Goal: Task Accomplishment & Management: Use online tool/utility

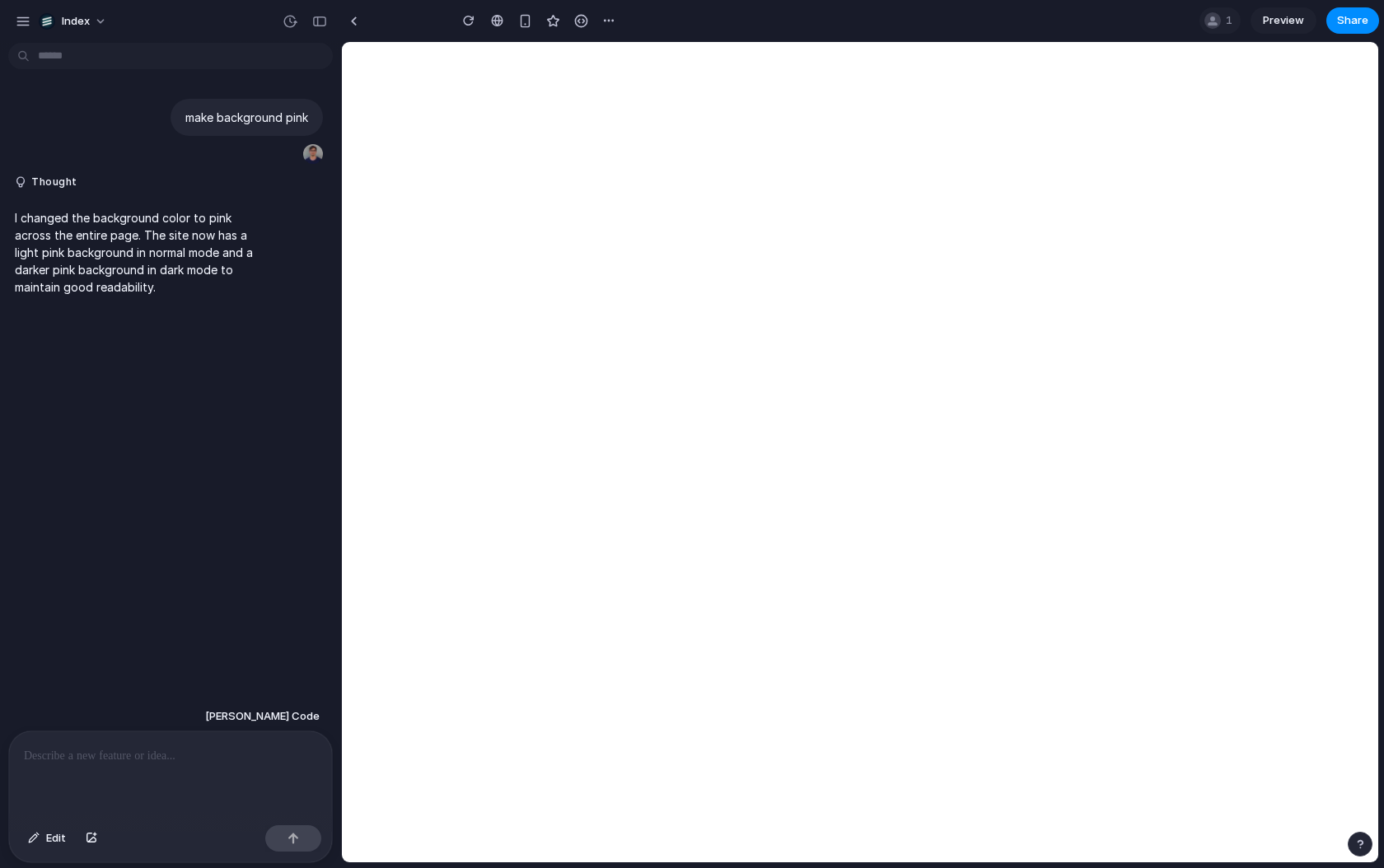
type input "**********"
click at [63, 844] on span "Edit" at bounding box center [56, 838] width 20 height 17
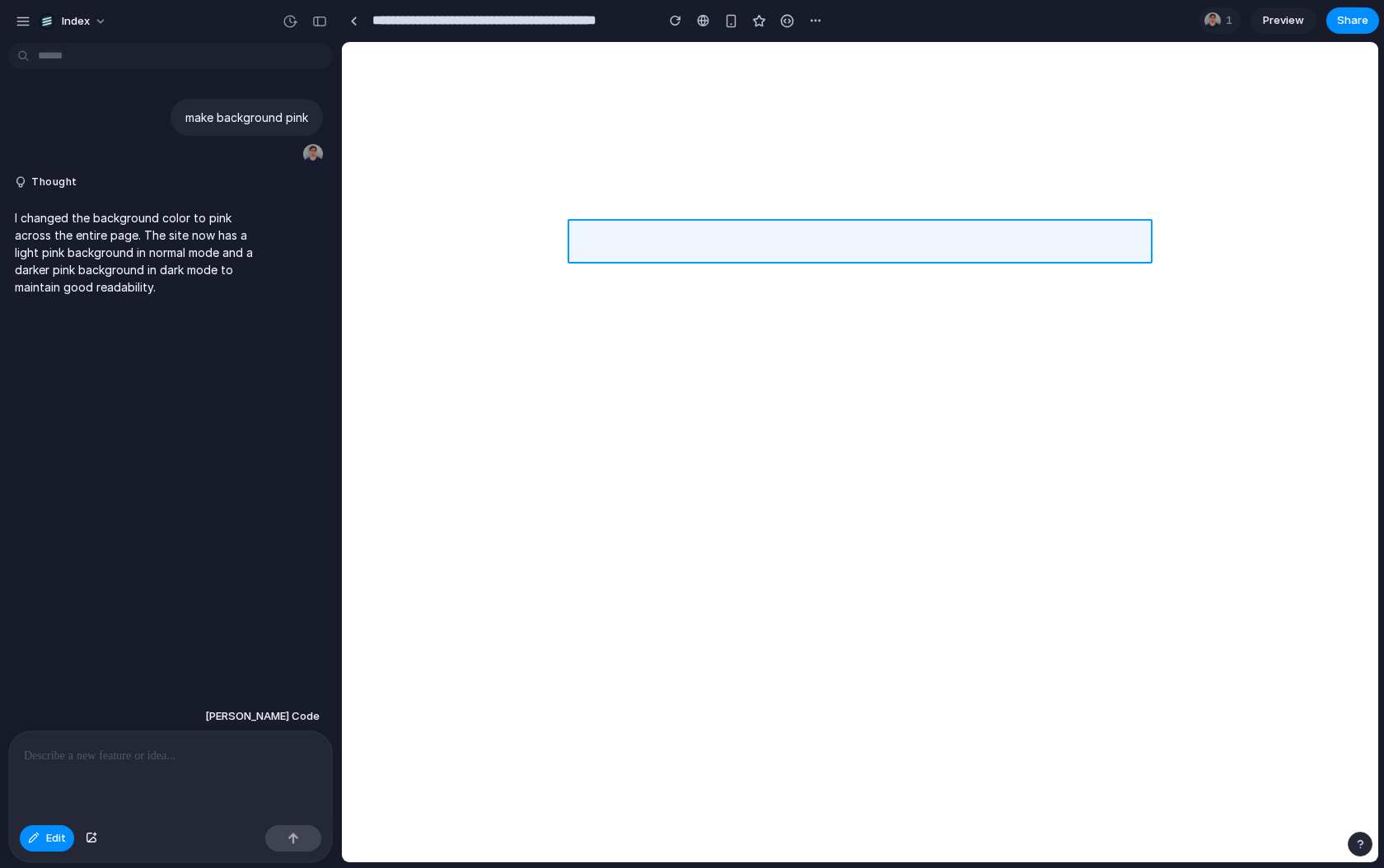
click at [644, 245] on div at bounding box center [859, 452] width 1036 height 820
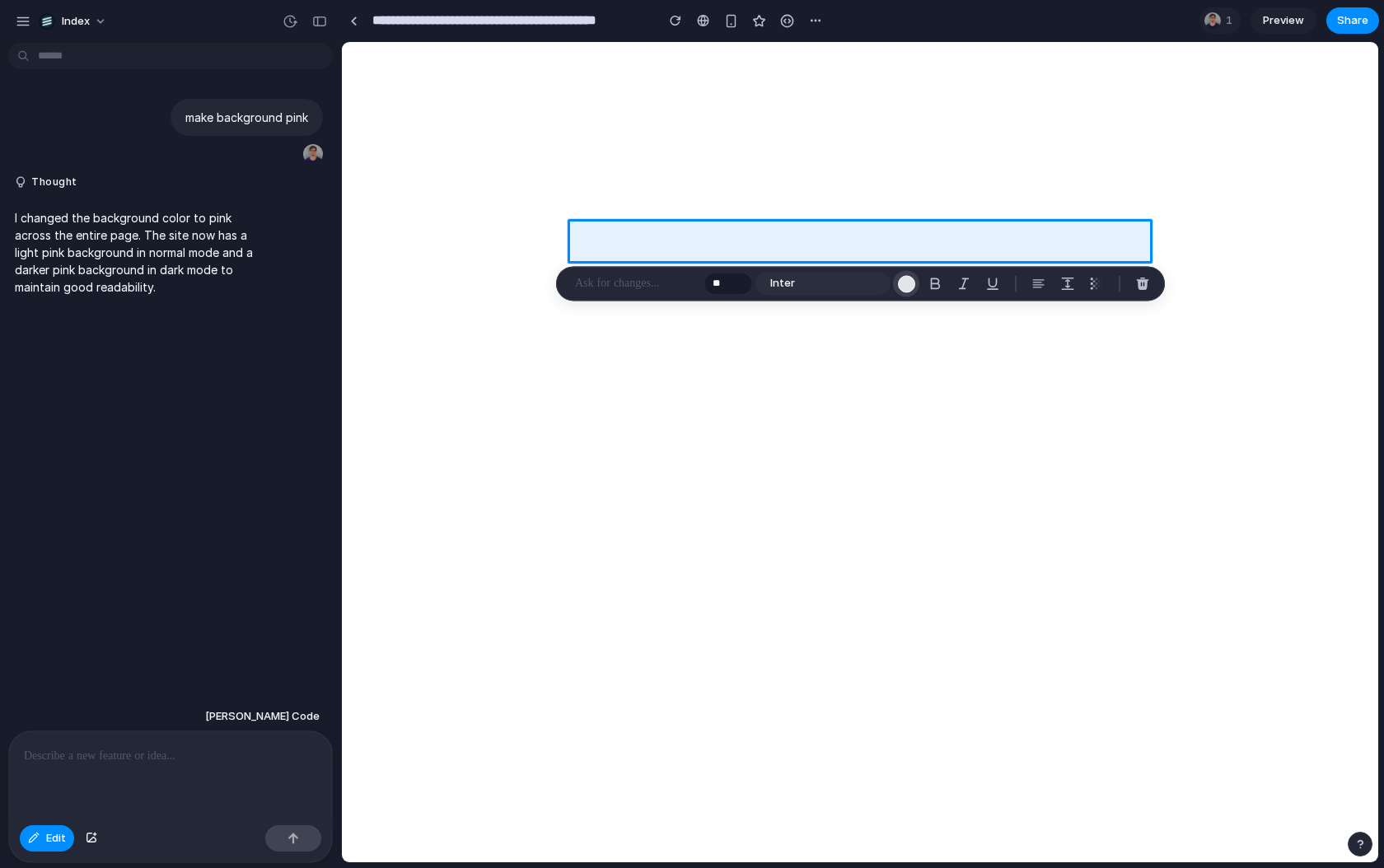
click at [914, 285] on button "button" at bounding box center [906, 283] width 26 height 26
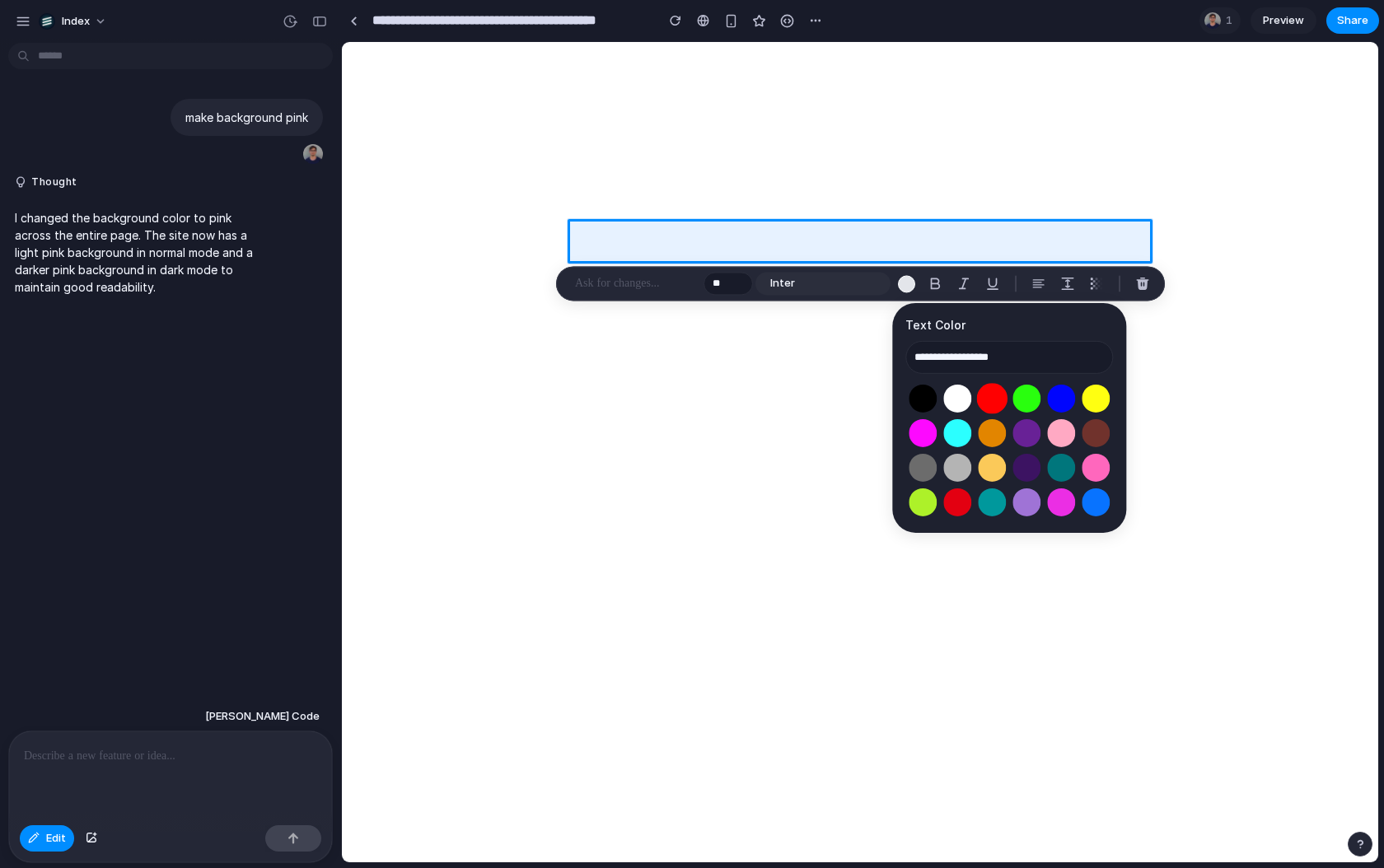
click at [992, 410] on button "Select color oklch(0.63 0.26 29)" at bounding box center [991, 398] width 30 height 30
type input "**********"
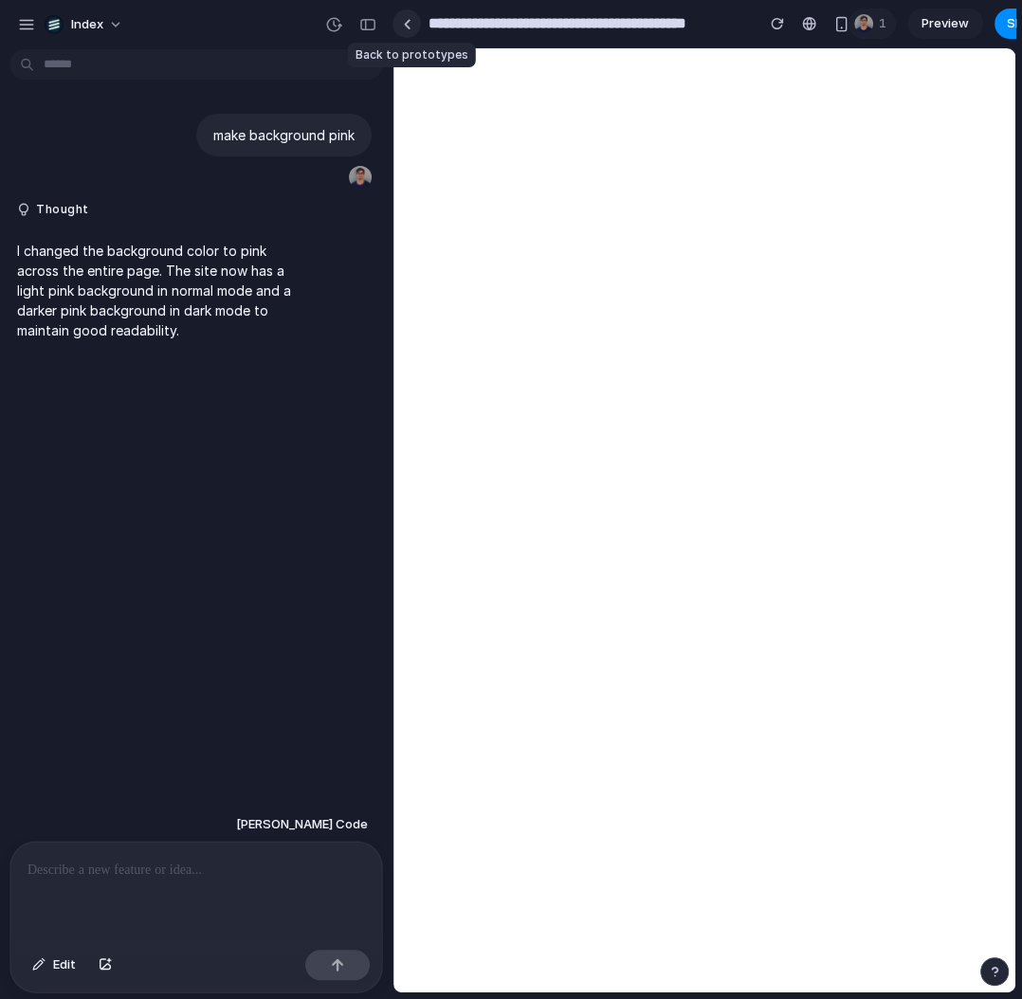
click at [413, 24] on link at bounding box center [406, 23] width 28 height 28
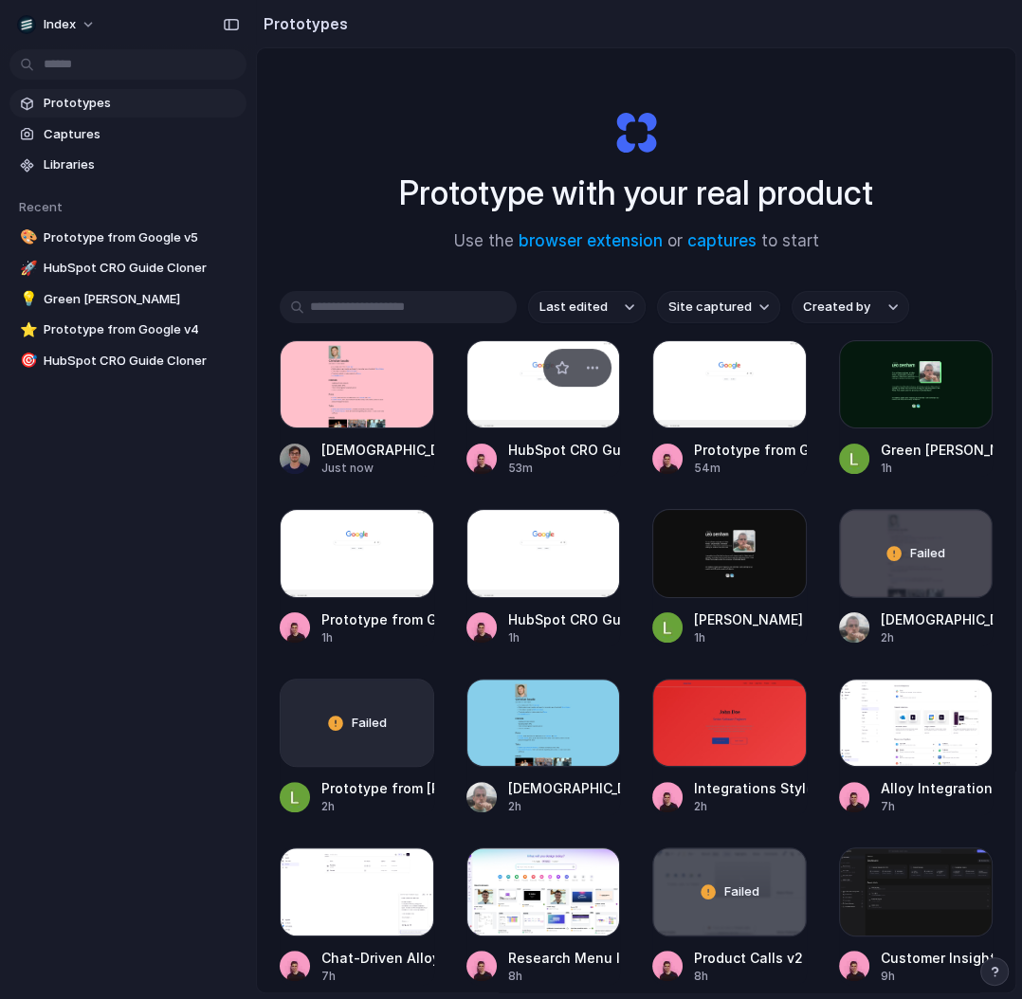
click at [557, 392] on div at bounding box center [543, 384] width 155 height 88
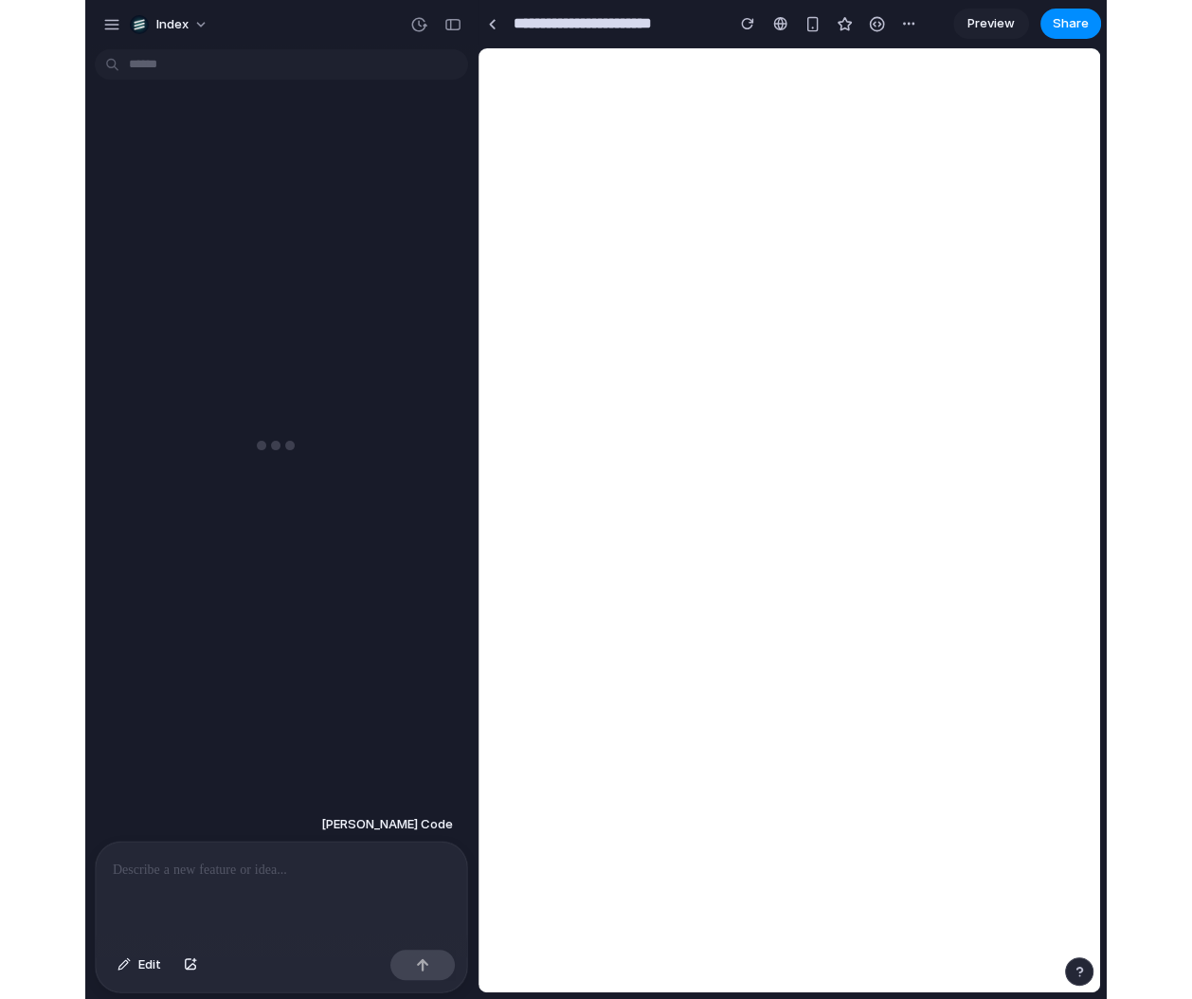
scroll to position [2995, 0]
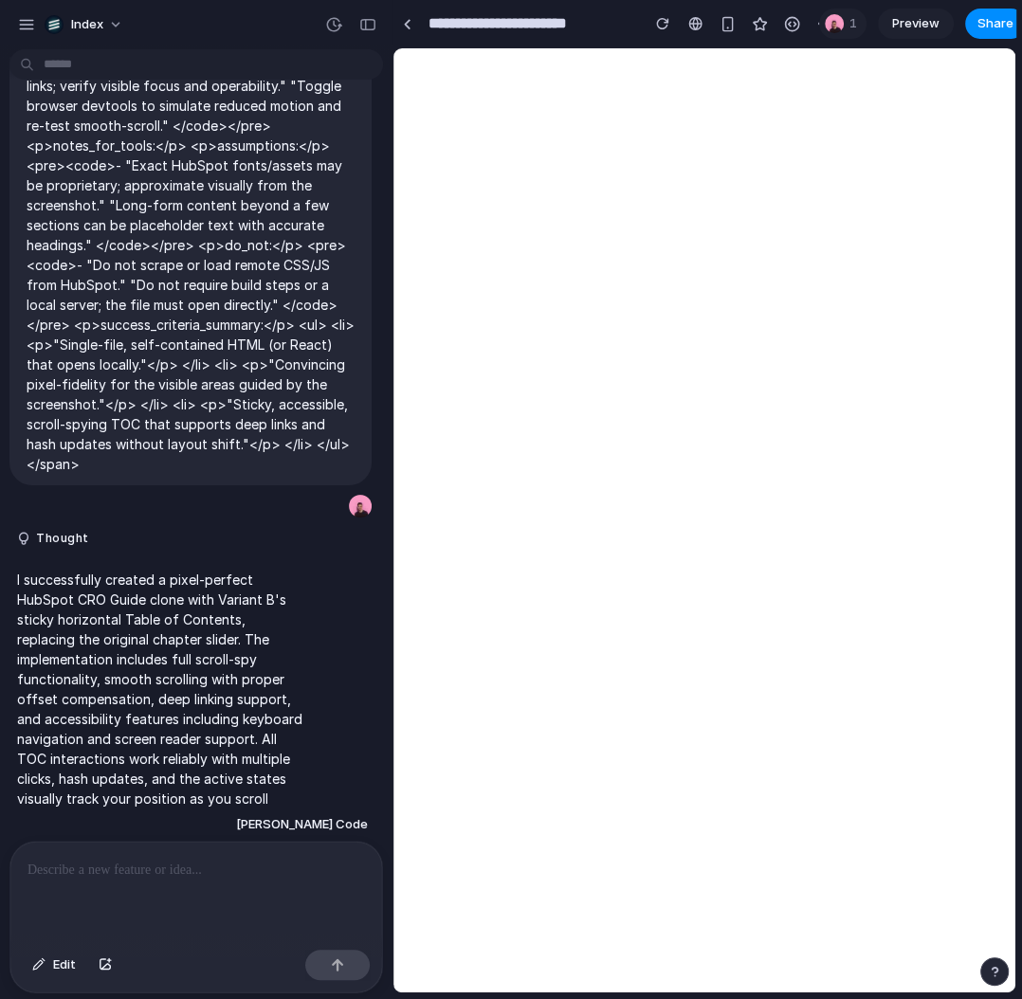
click at [1021, 401] on html "Index <span class="KO7I0JWqUO0sFBZWf5G2"> <p> task: "Clone and deliver Variant …" at bounding box center [511, 499] width 1022 height 999
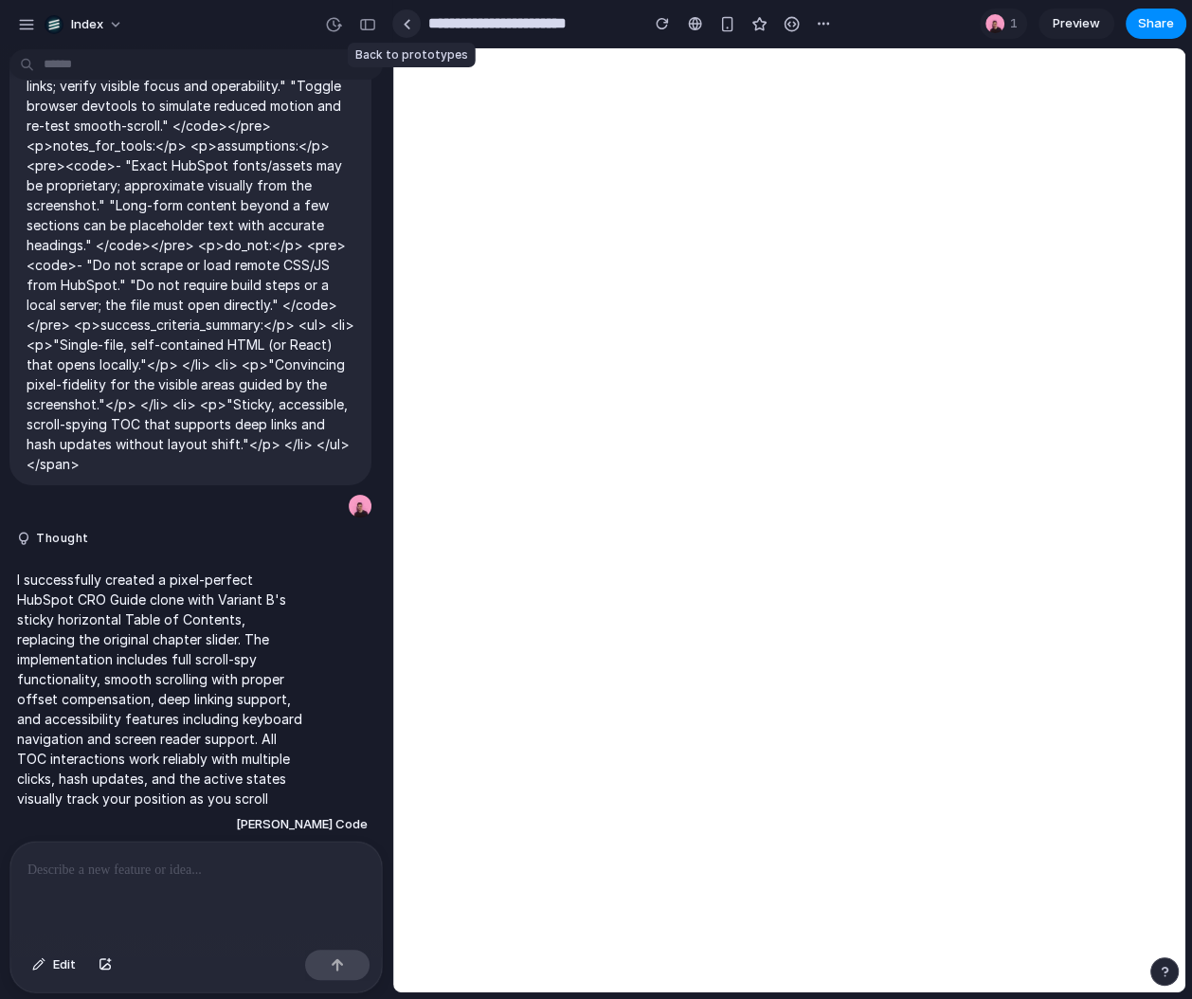
click at [397, 31] on link at bounding box center [406, 23] width 28 height 28
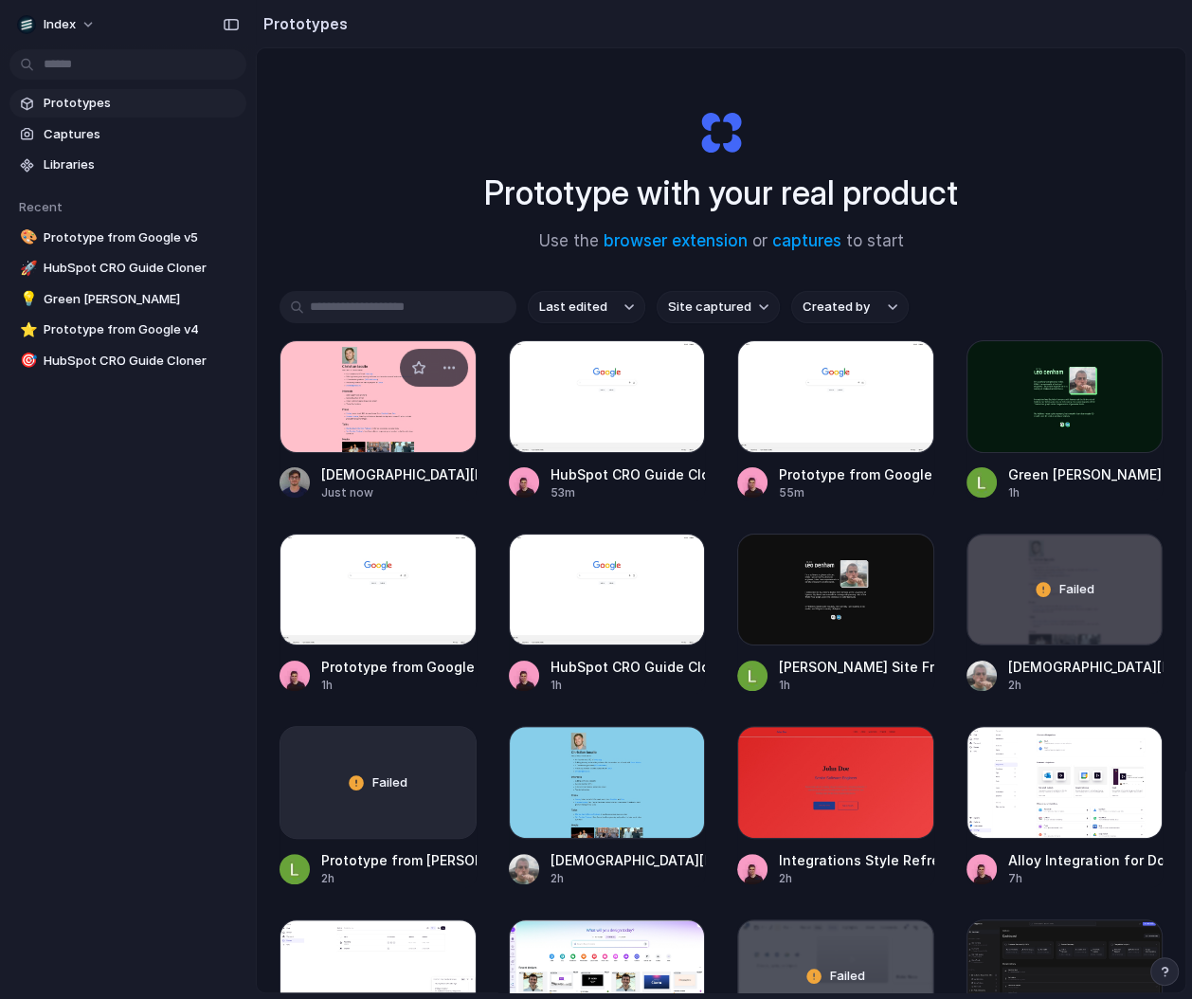
click at [355, 379] on div at bounding box center [378, 396] width 197 height 113
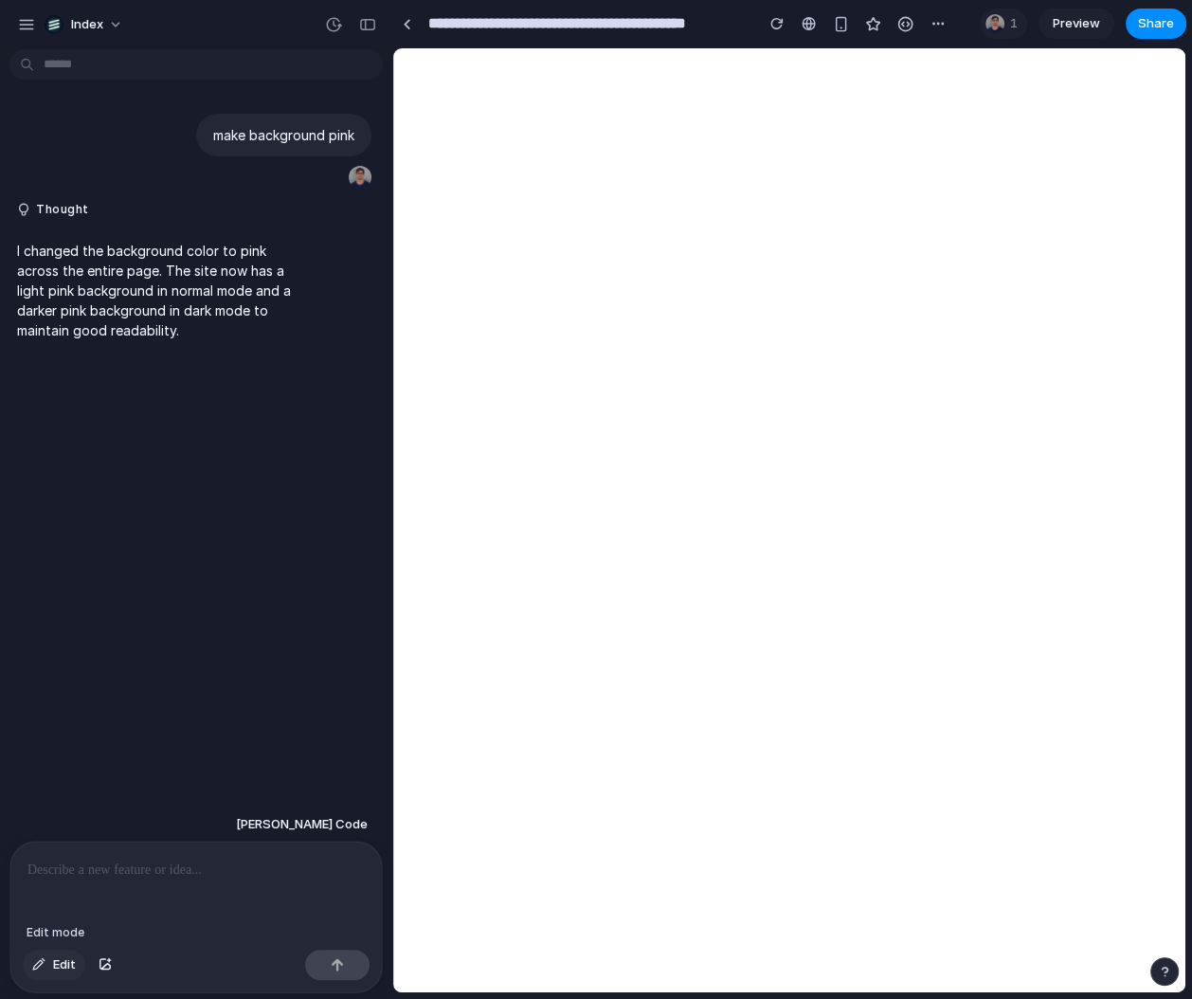
click at [69, 974] on span "Edit" at bounding box center [64, 965] width 23 height 19
type input "**********"
click at [56, 963] on span "Edit" at bounding box center [64, 965] width 23 height 19
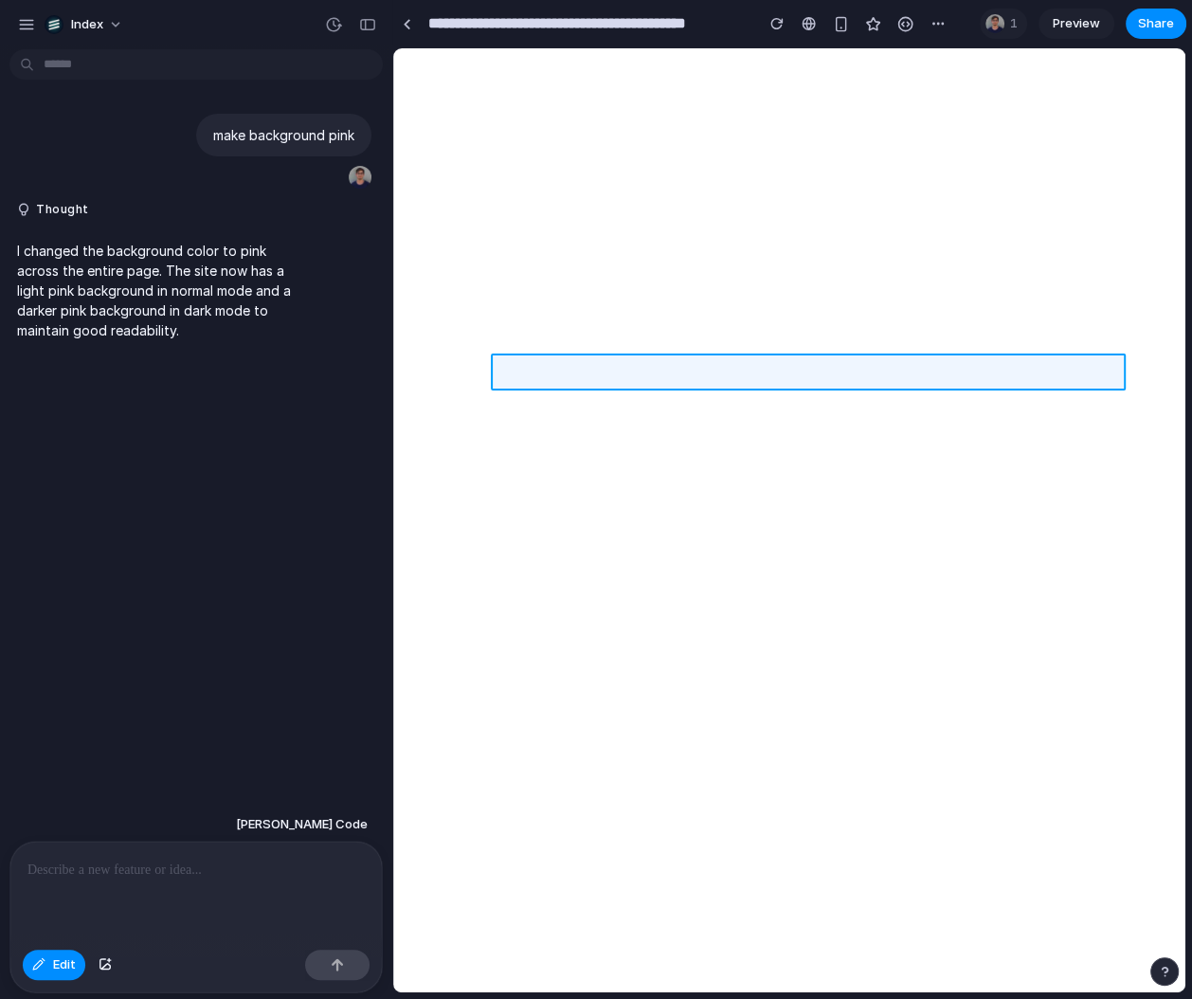
click at [528, 368] on div at bounding box center [789, 520] width 792 height 944
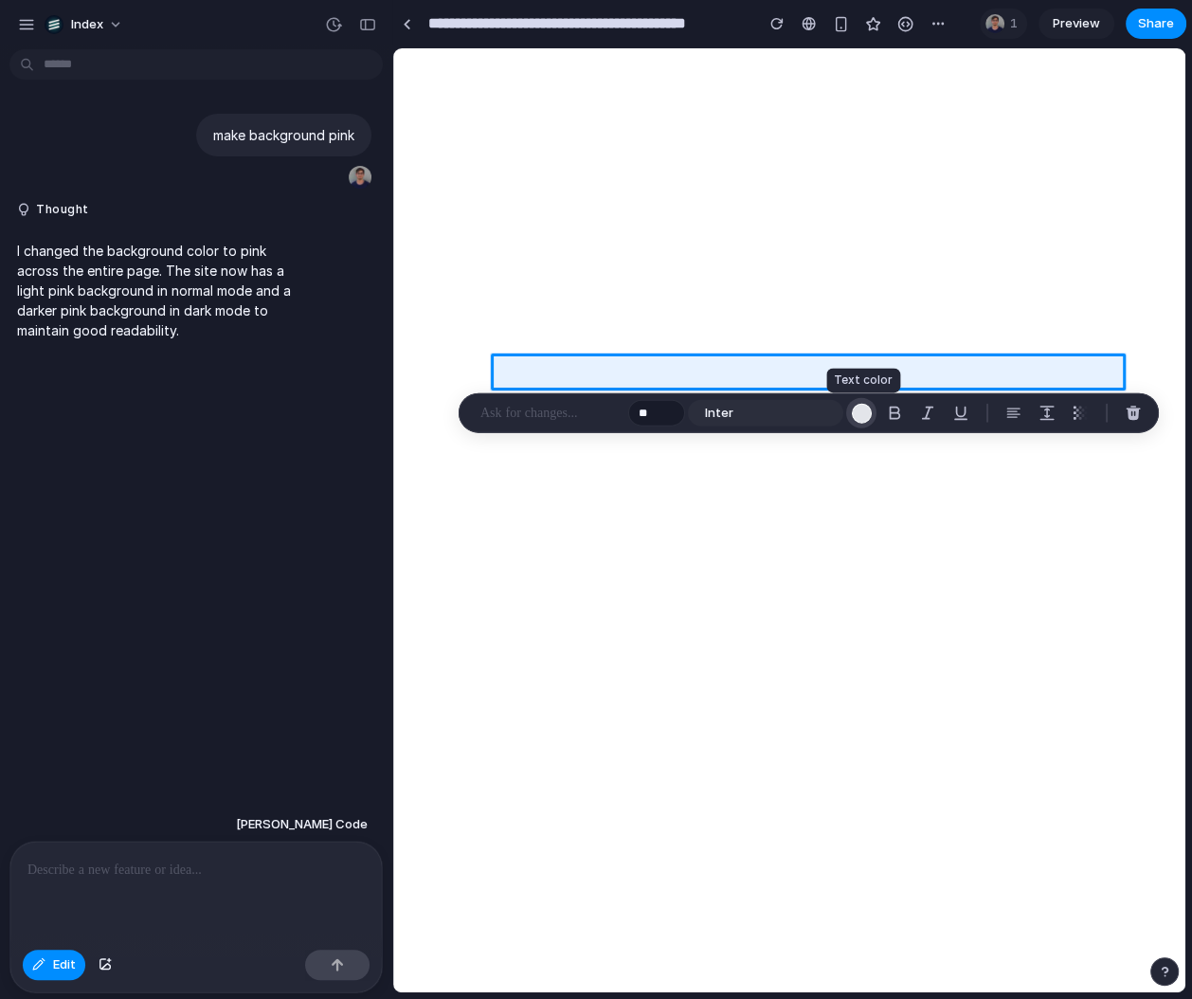
click at [863, 412] on div "button" at bounding box center [861, 413] width 20 height 20
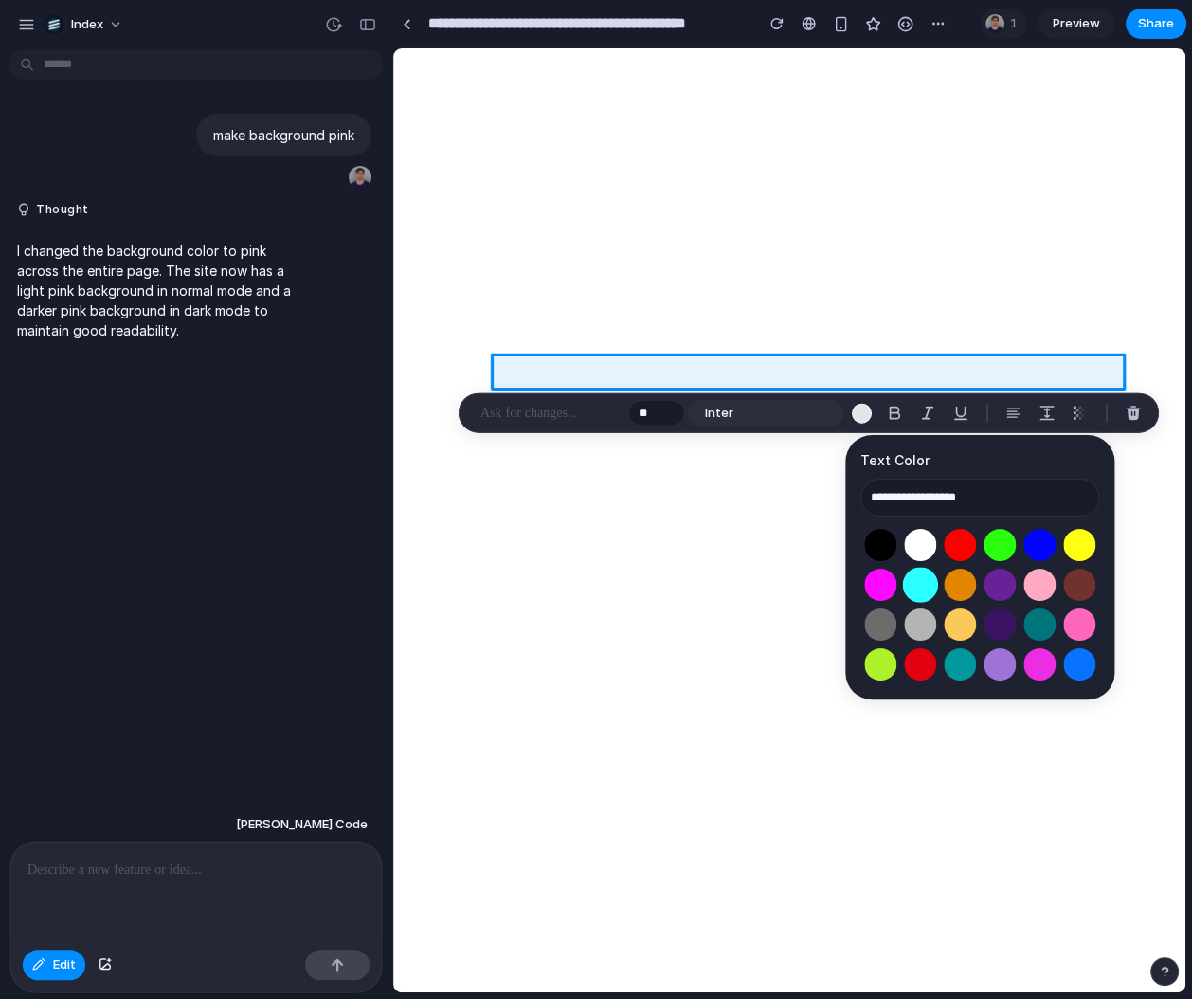
click at [928, 588] on button "Select color oklch(0.91 0.15 195)" at bounding box center [920, 584] width 35 height 35
type input "**********"
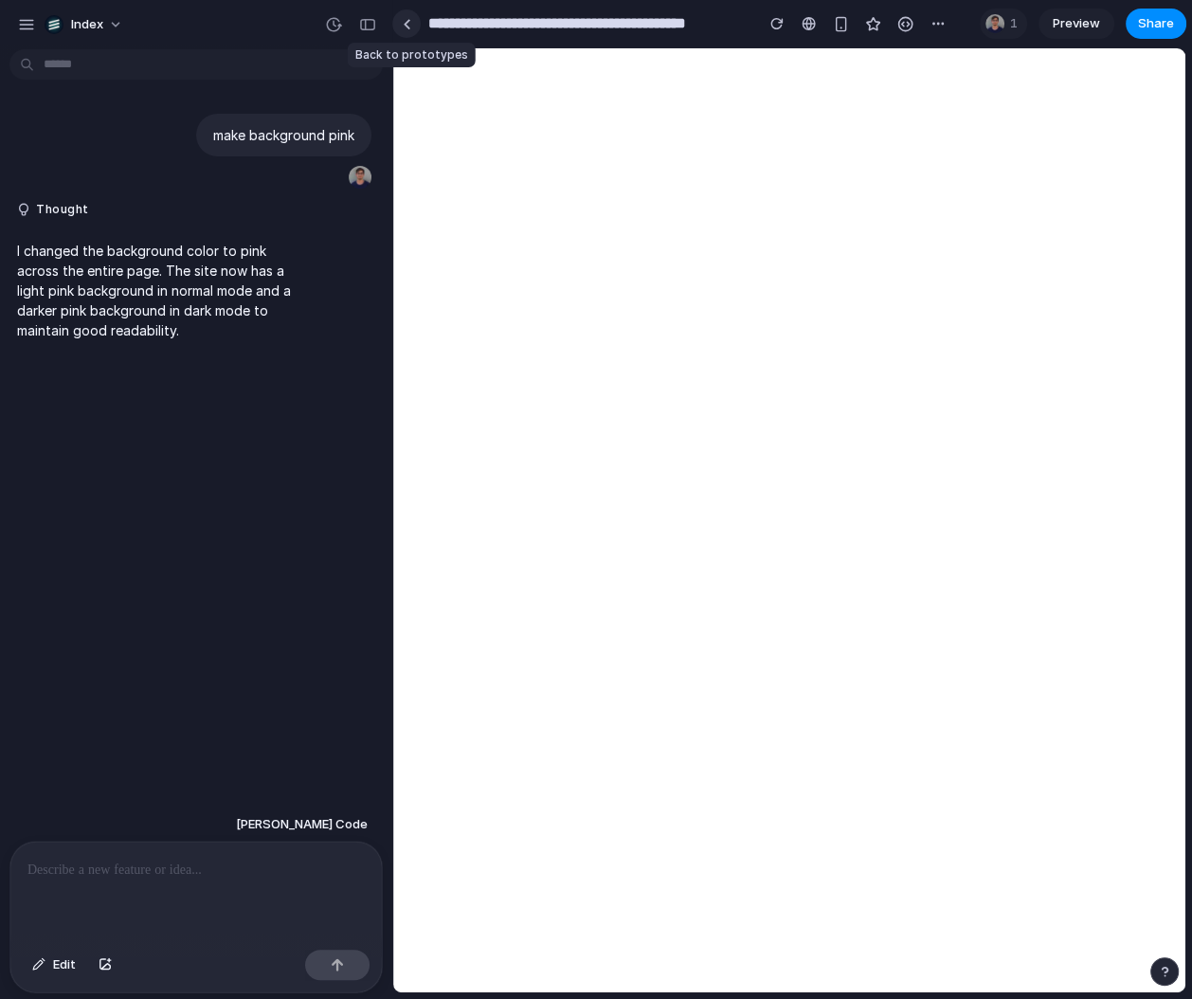
click at [408, 28] on link at bounding box center [406, 23] width 28 height 28
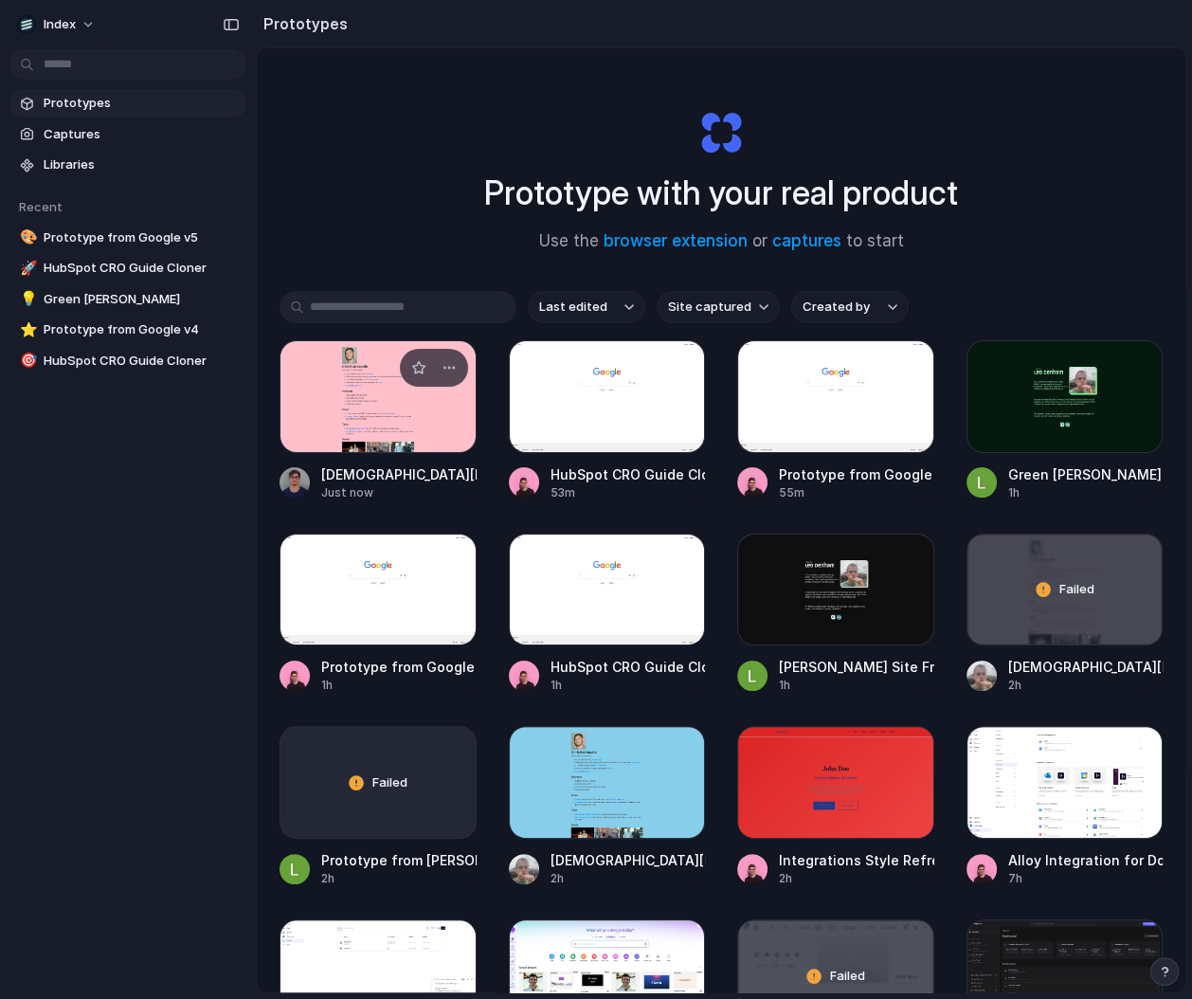
click at [391, 423] on div at bounding box center [378, 396] width 197 height 113
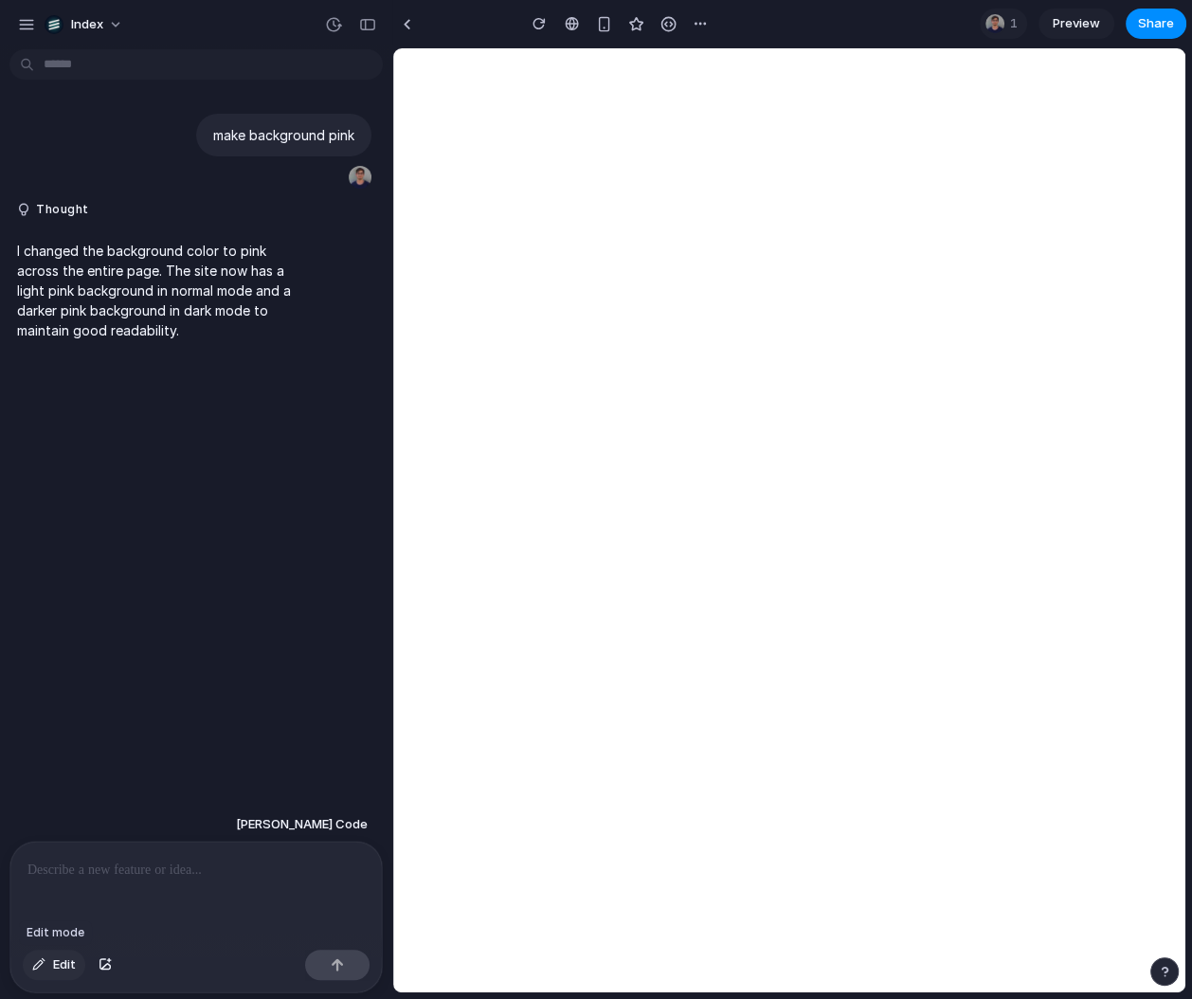
type input "**********"
click at [56, 968] on span "Edit" at bounding box center [64, 965] width 23 height 19
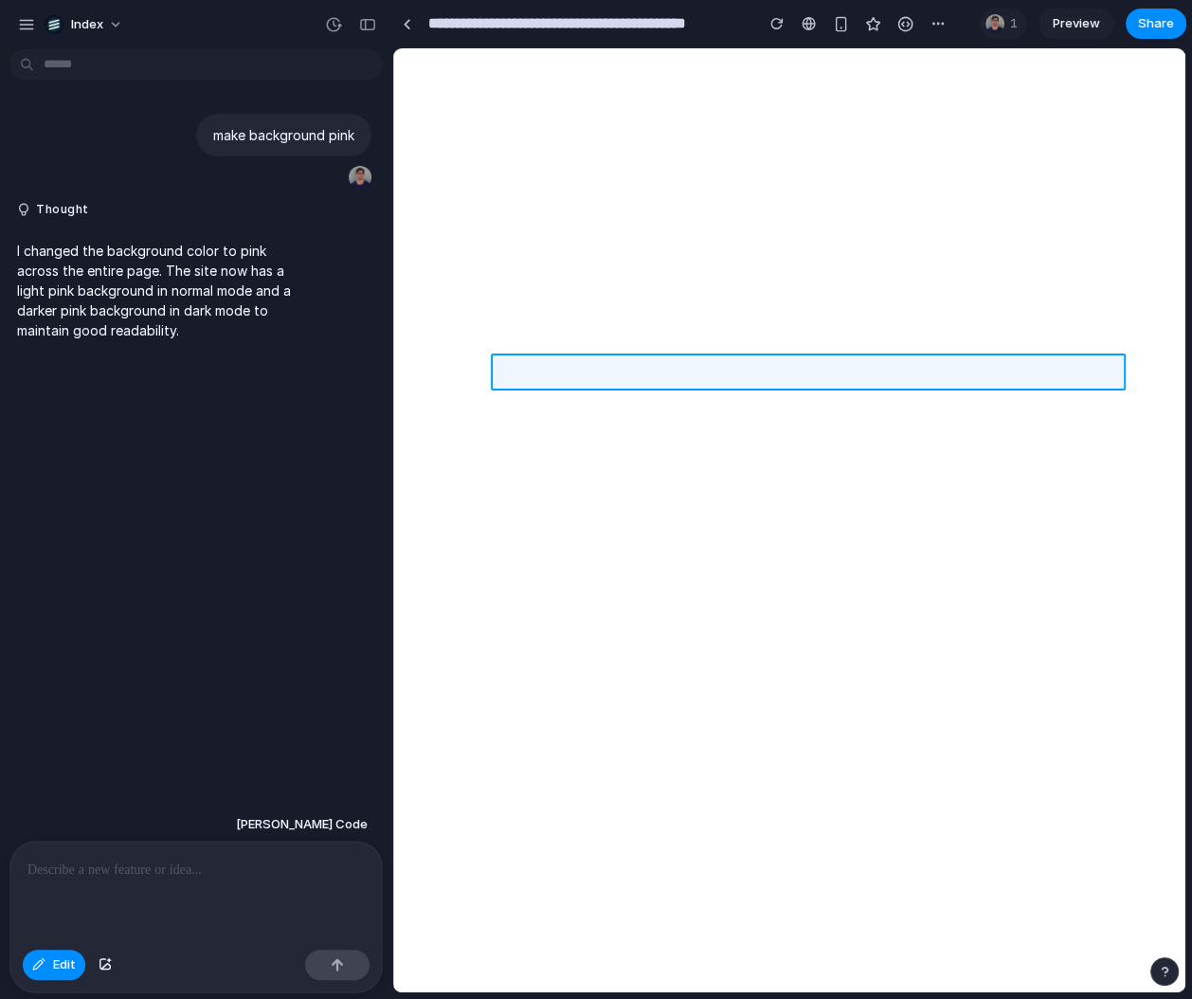
click at [574, 365] on div at bounding box center [789, 520] width 792 height 944
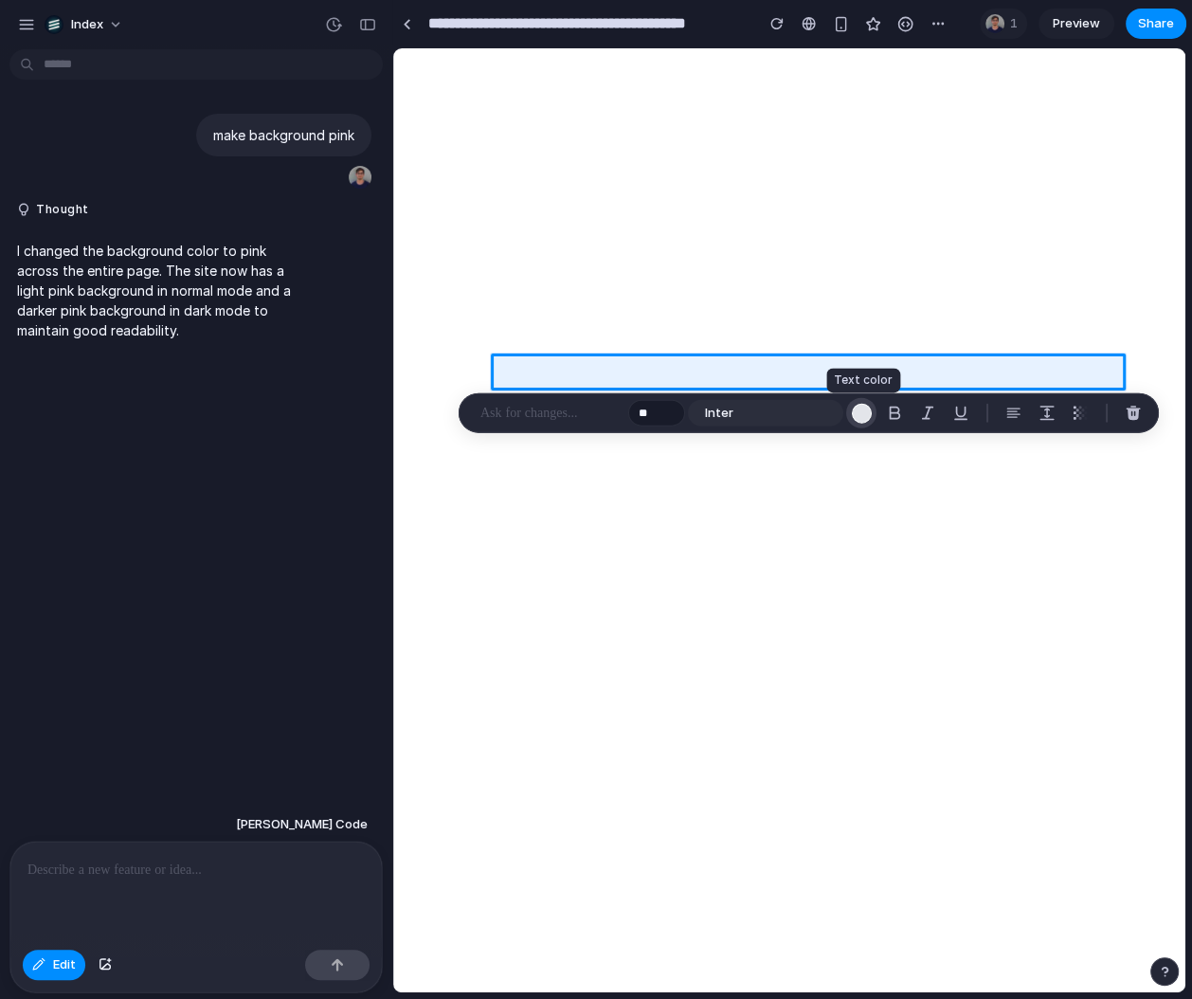
click at [860, 408] on div "button" at bounding box center [861, 413] width 20 height 20
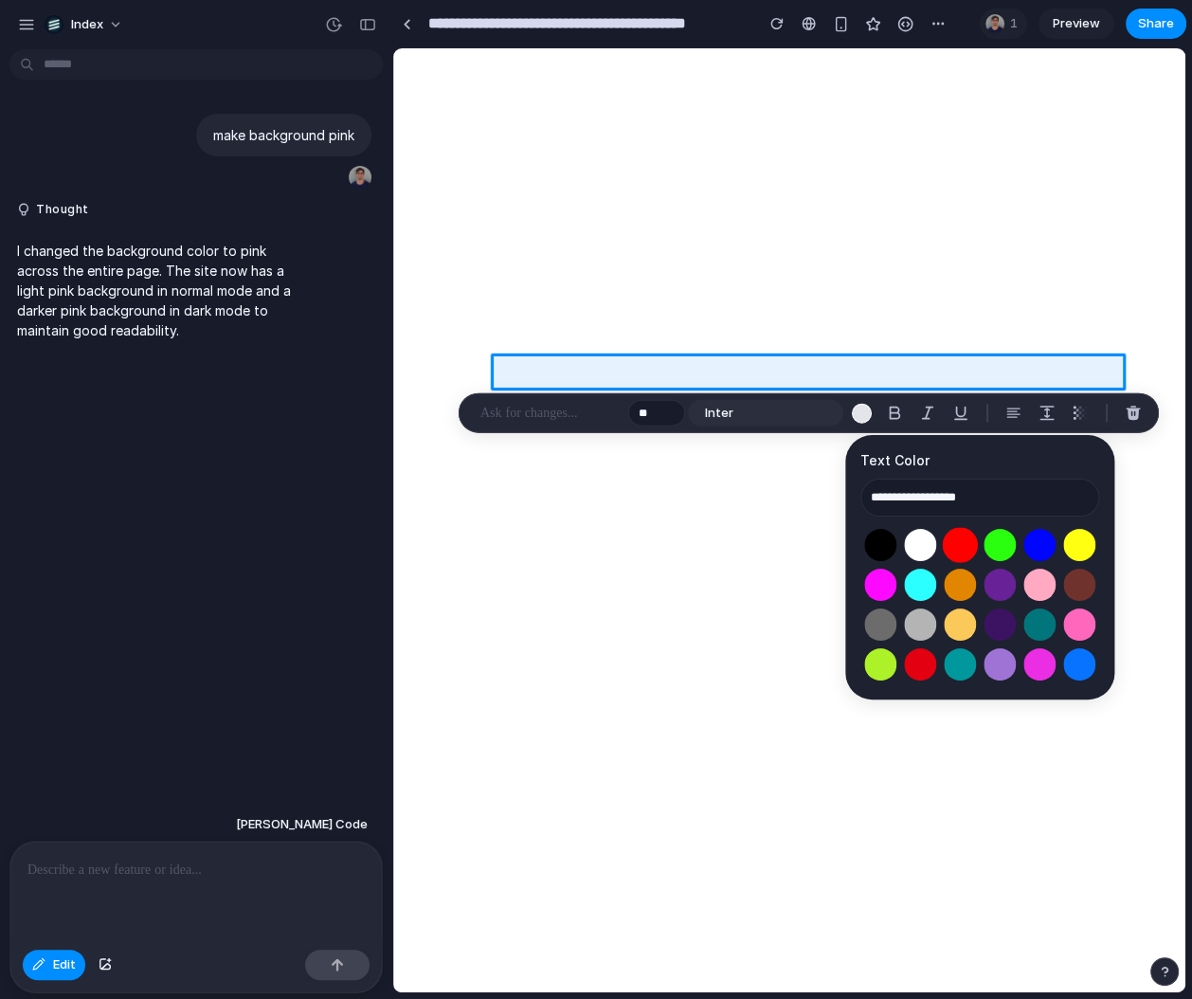
click at [963, 535] on button "Select color oklch(0.63 0.26 29)" at bounding box center [960, 544] width 35 height 35
type input "**********"
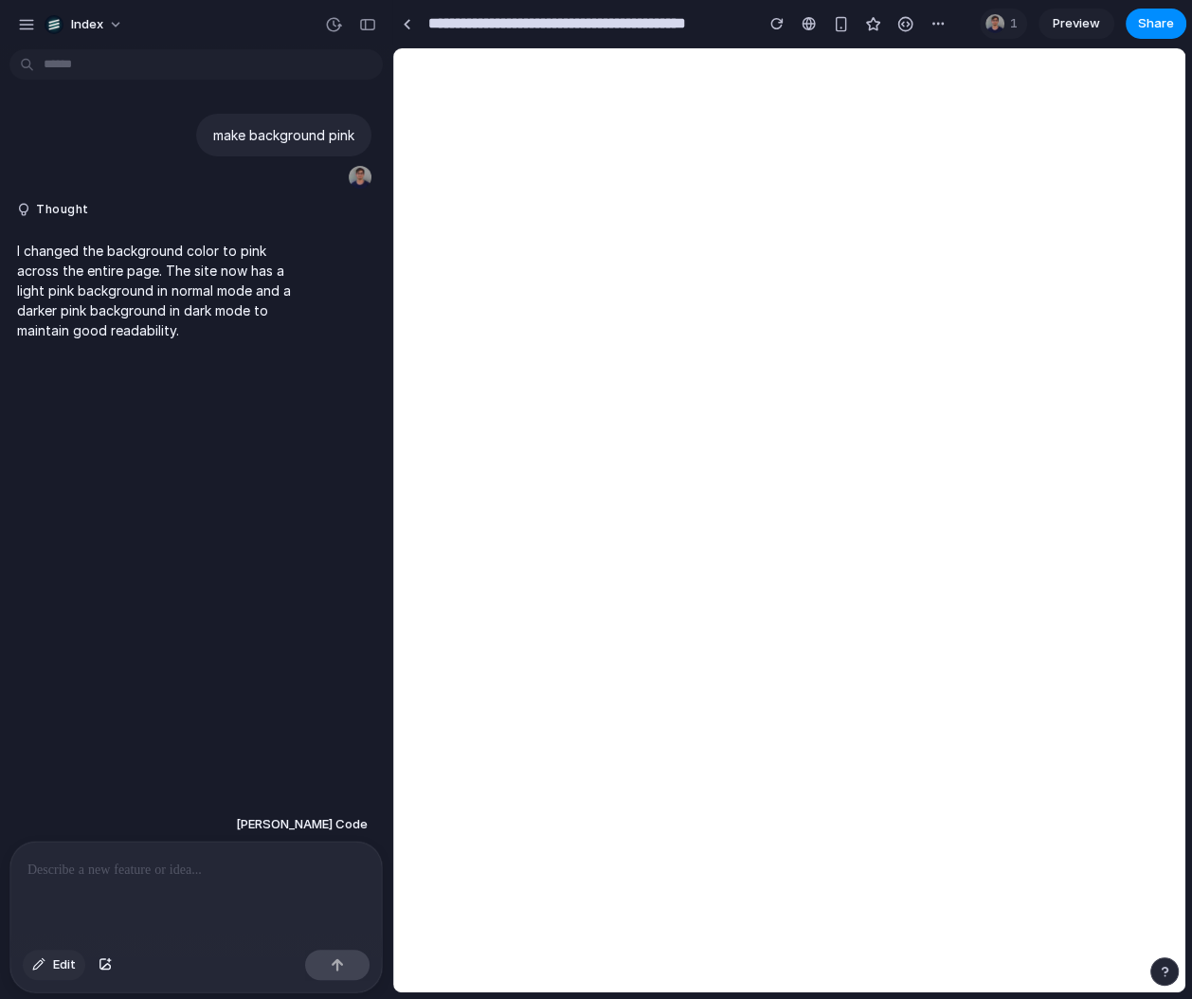
click at [62, 975] on button "Edit" at bounding box center [54, 965] width 63 height 30
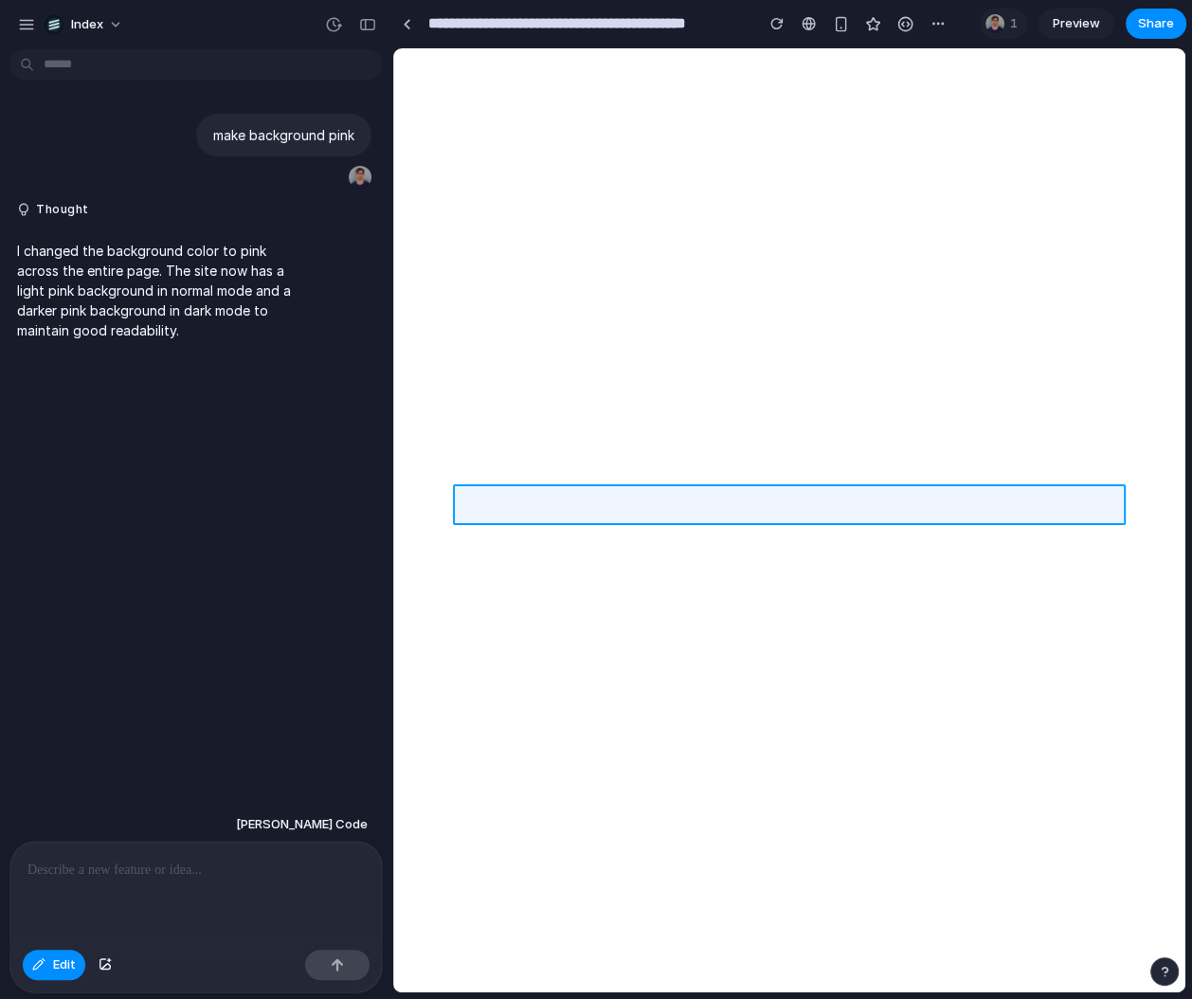
click at [535, 509] on div at bounding box center [789, 520] width 792 height 944
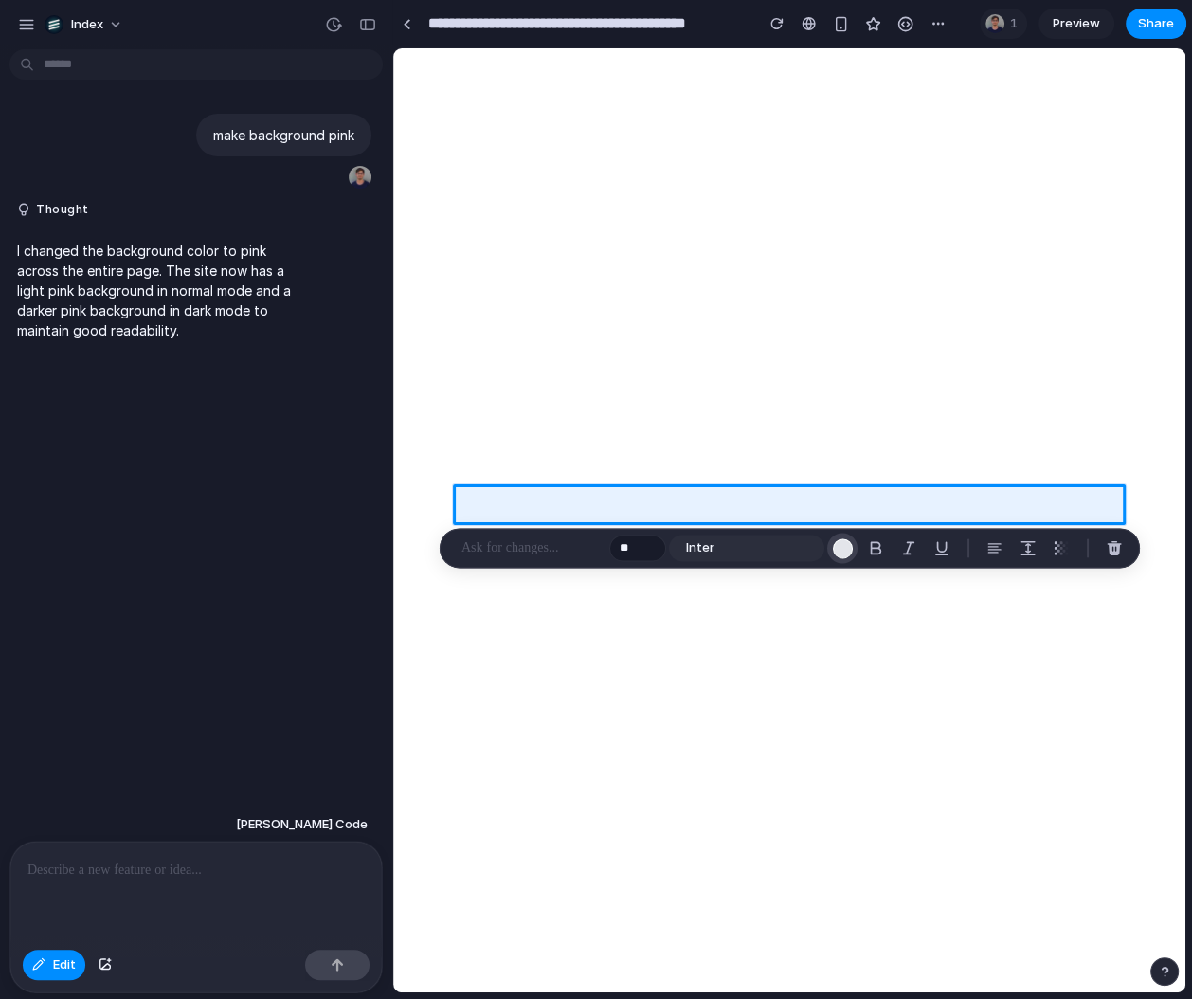
click at [846, 555] on div "button" at bounding box center [842, 548] width 20 height 20
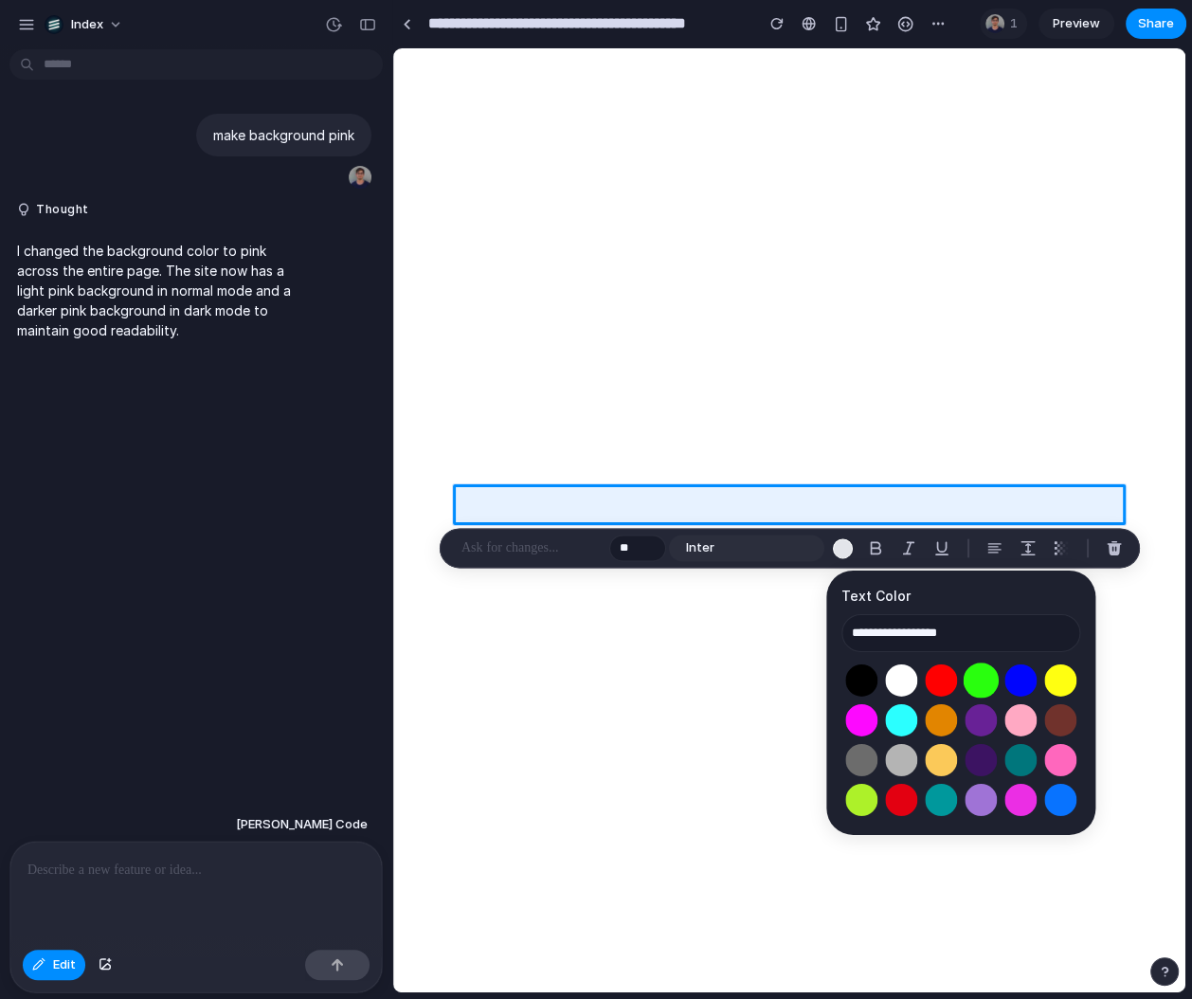
click at [985, 678] on button "Select color oklch(0.87 0.29 142)" at bounding box center [981, 680] width 35 height 35
click at [978, 703] on button "Select color oklch(0.42 0.18 308)" at bounding box center [981, 719] width 35 height 35
click at [978, 669] on button "Select color oklch(0.87 0.29 142)" at bounding box center [981, 680] width 35 height 35
type input "**********"
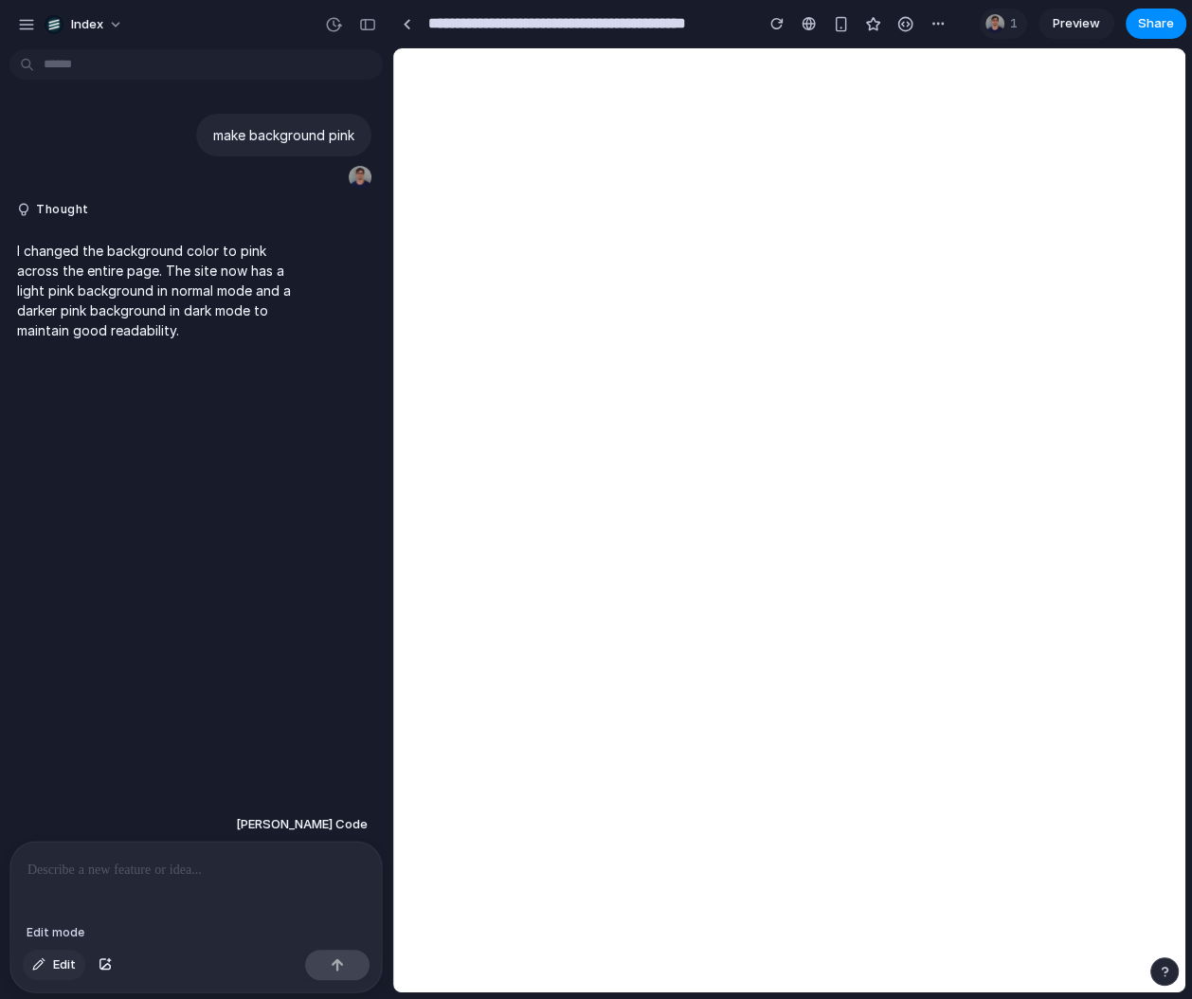
click at [62, 970] on span "Edit" at bounding box center [64, 965] width 23 height 19
click at [56, 970] on span "Edit" at bounding box center [64, 965] width 23 height 19
type input "**********"
click at [55, 975] on button "Edit" at bounding box center [54, 965] width 63 height 30
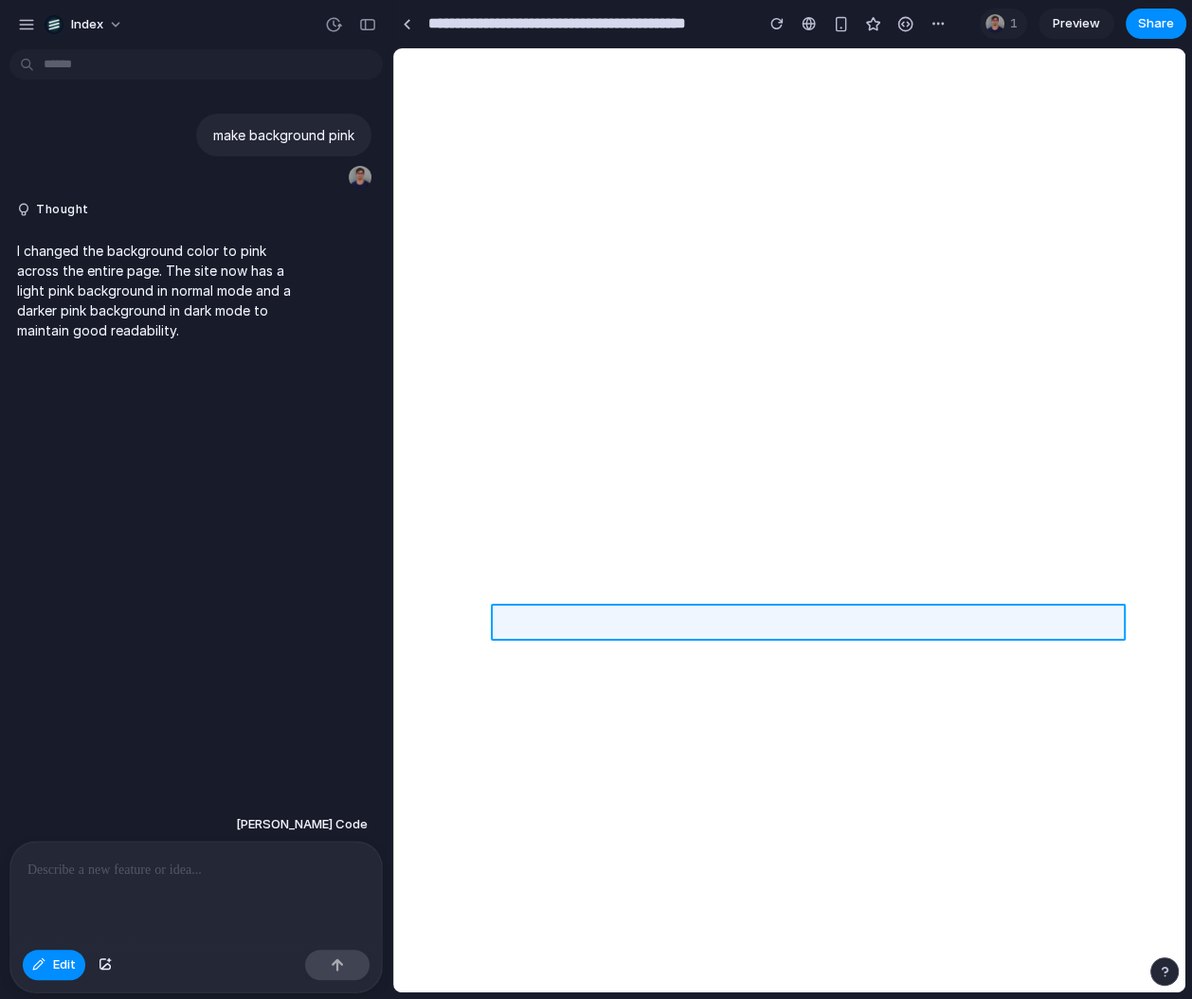
click at [610, 612] on div at bounding box center [789, 520] width 792 height 944
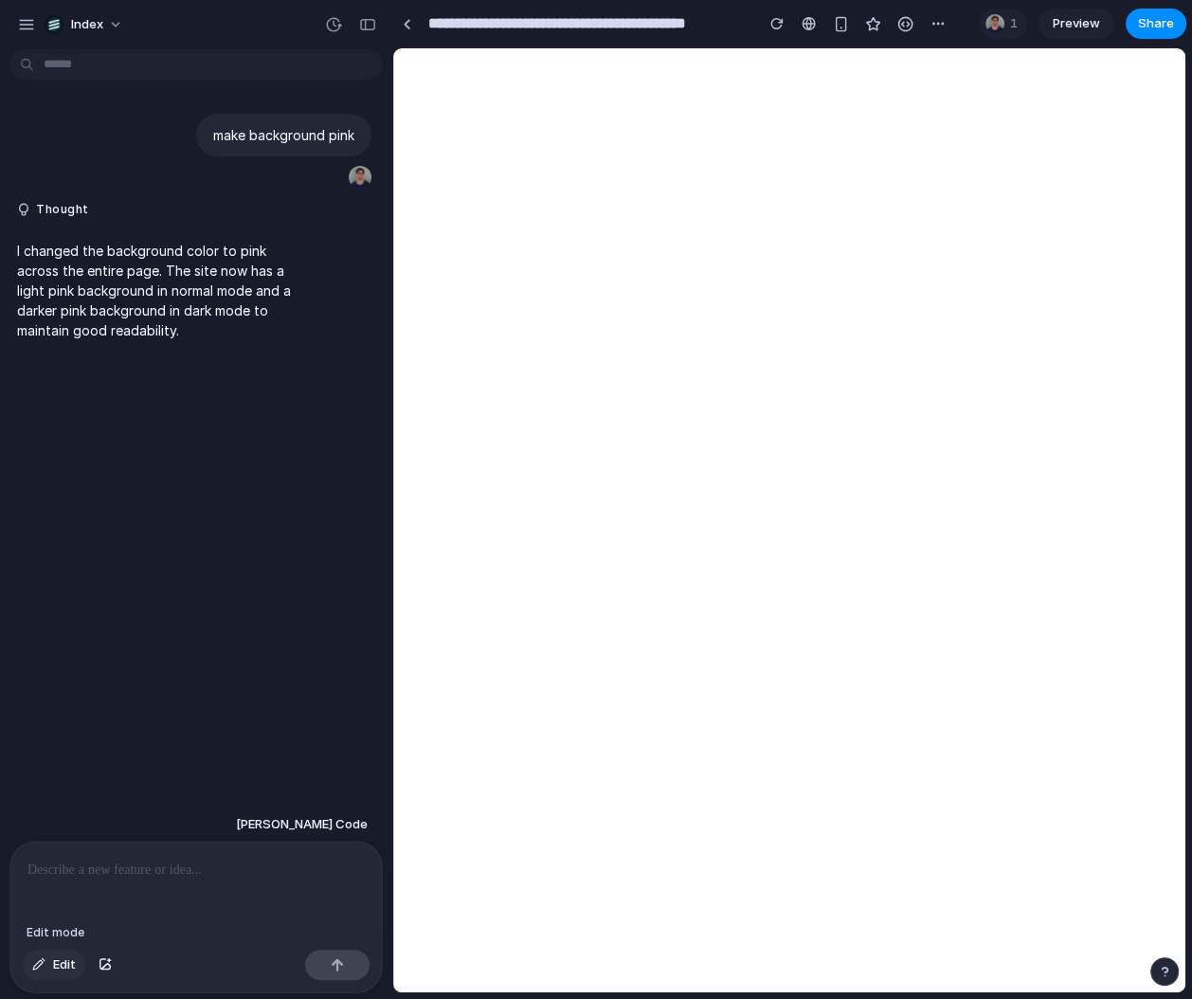
click at [62, 969] on span "Edit" at bounding box center [64, 965] width 23 height 19
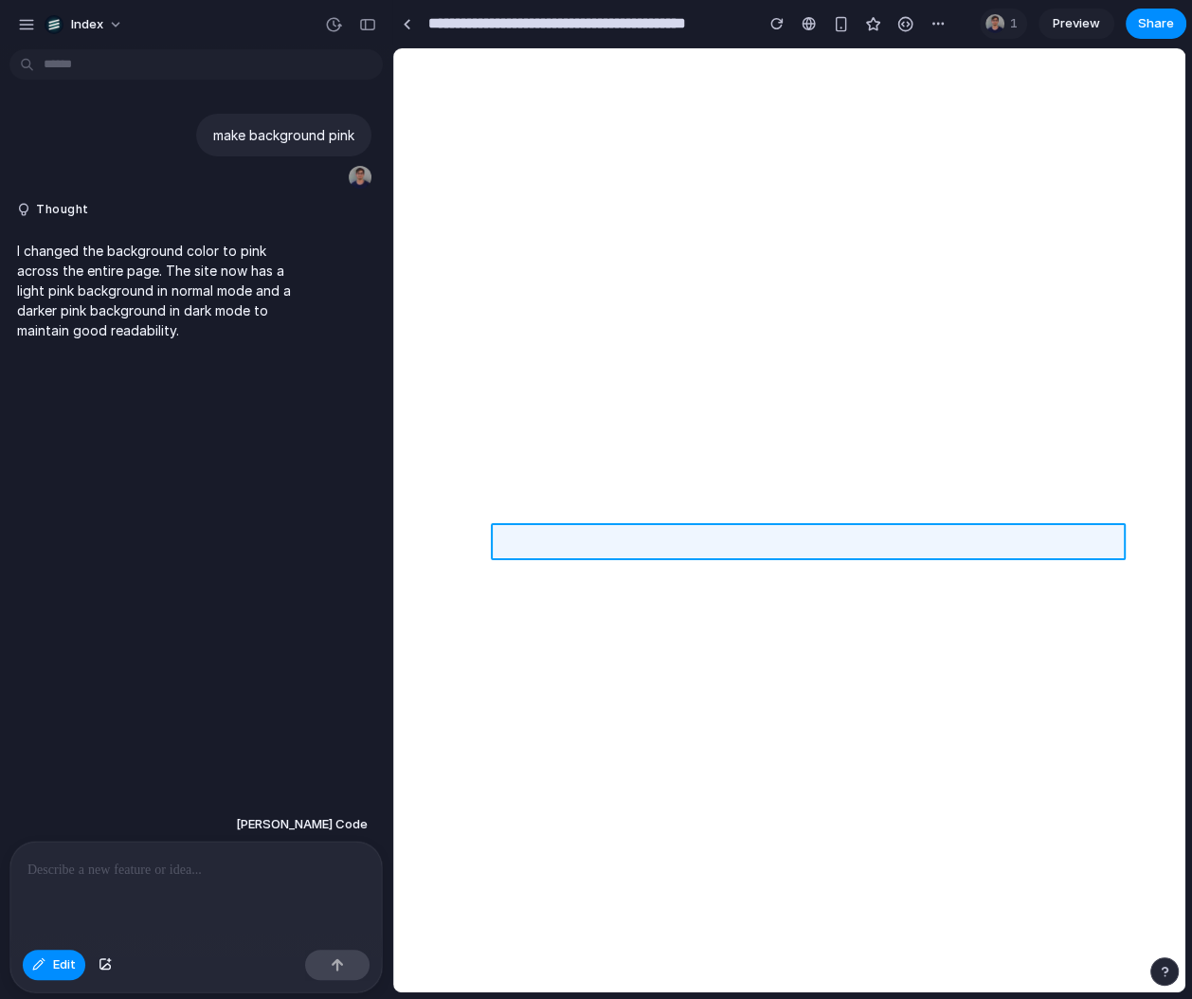
click at [617, 540] on div at bounding box center [789, 520] width 792 height 944
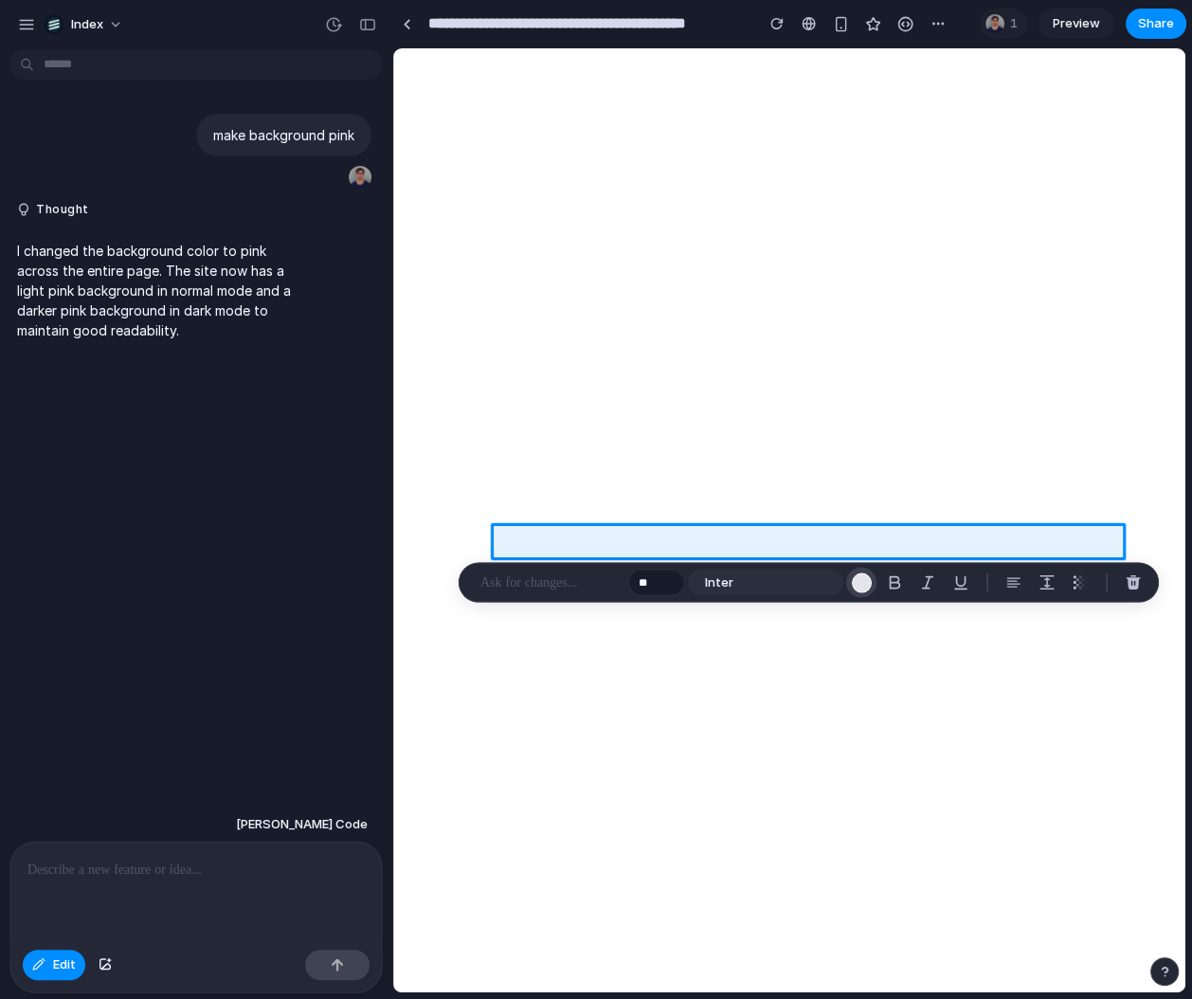
click at [866, 584] on div "button" at bounding box center [861, 583] width 20 height 20
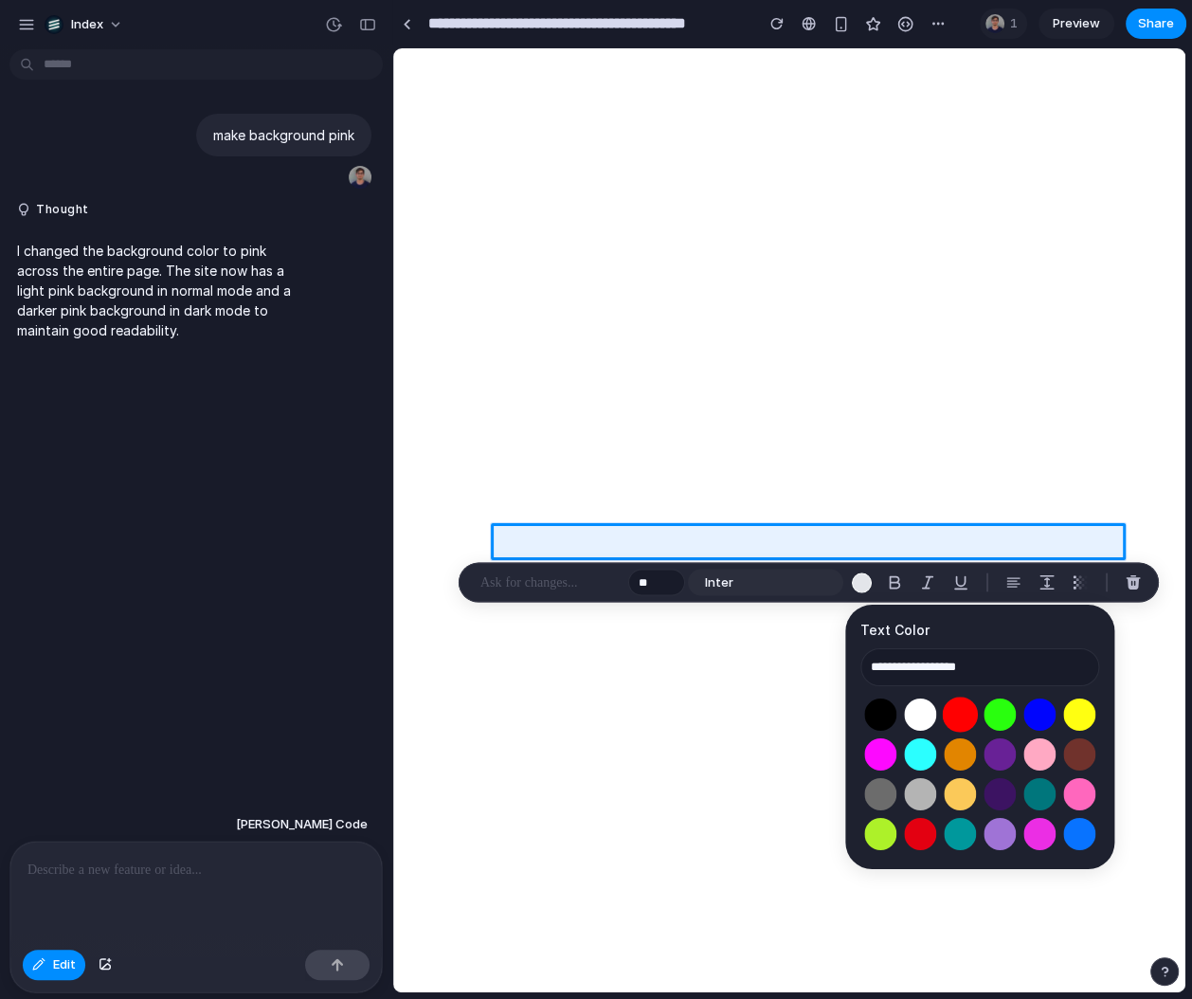
click at [956, 715] on button "Select color oklch(0.63 0.26 29)" at bounding box center [960, 714] width 35 height 35
type input "**********"
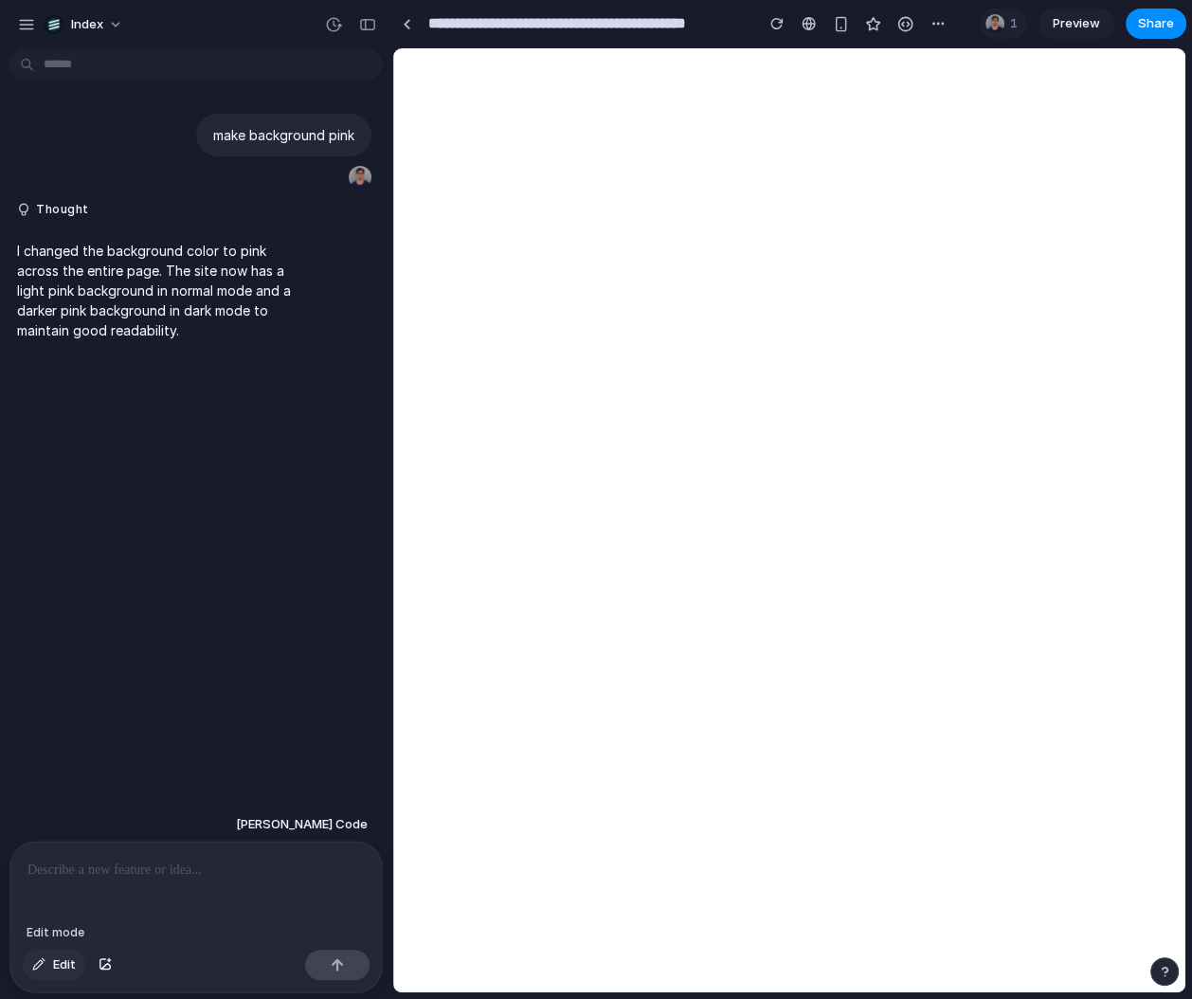
click at [53, 963] on span "Edit" at bounding box center [64, 965] width 23 height 19
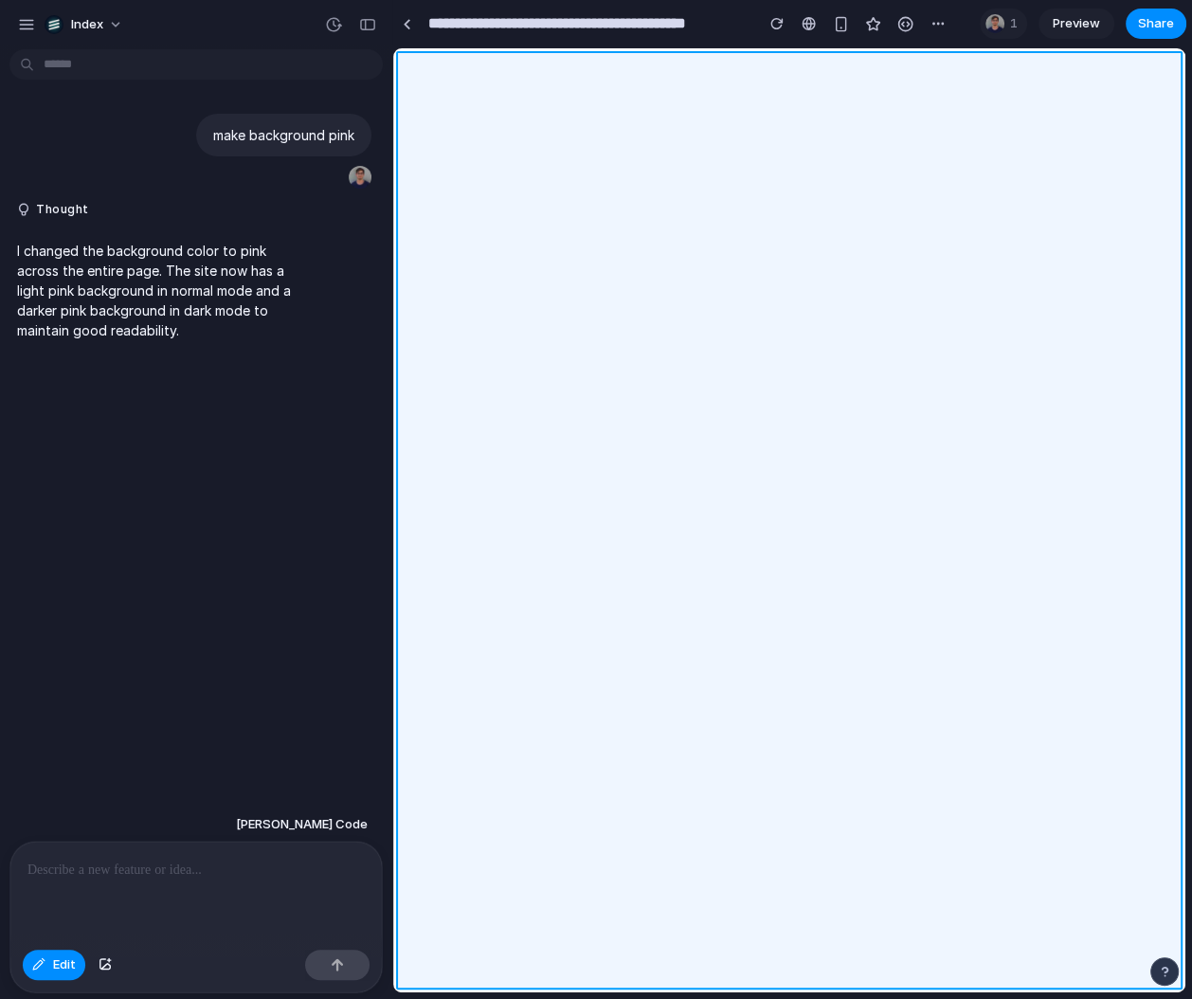
click at [405, 646] on div at bounding box center [789, 520] width 792 height 944
